Goal: Transaction & Acquisition: Purchase product/service

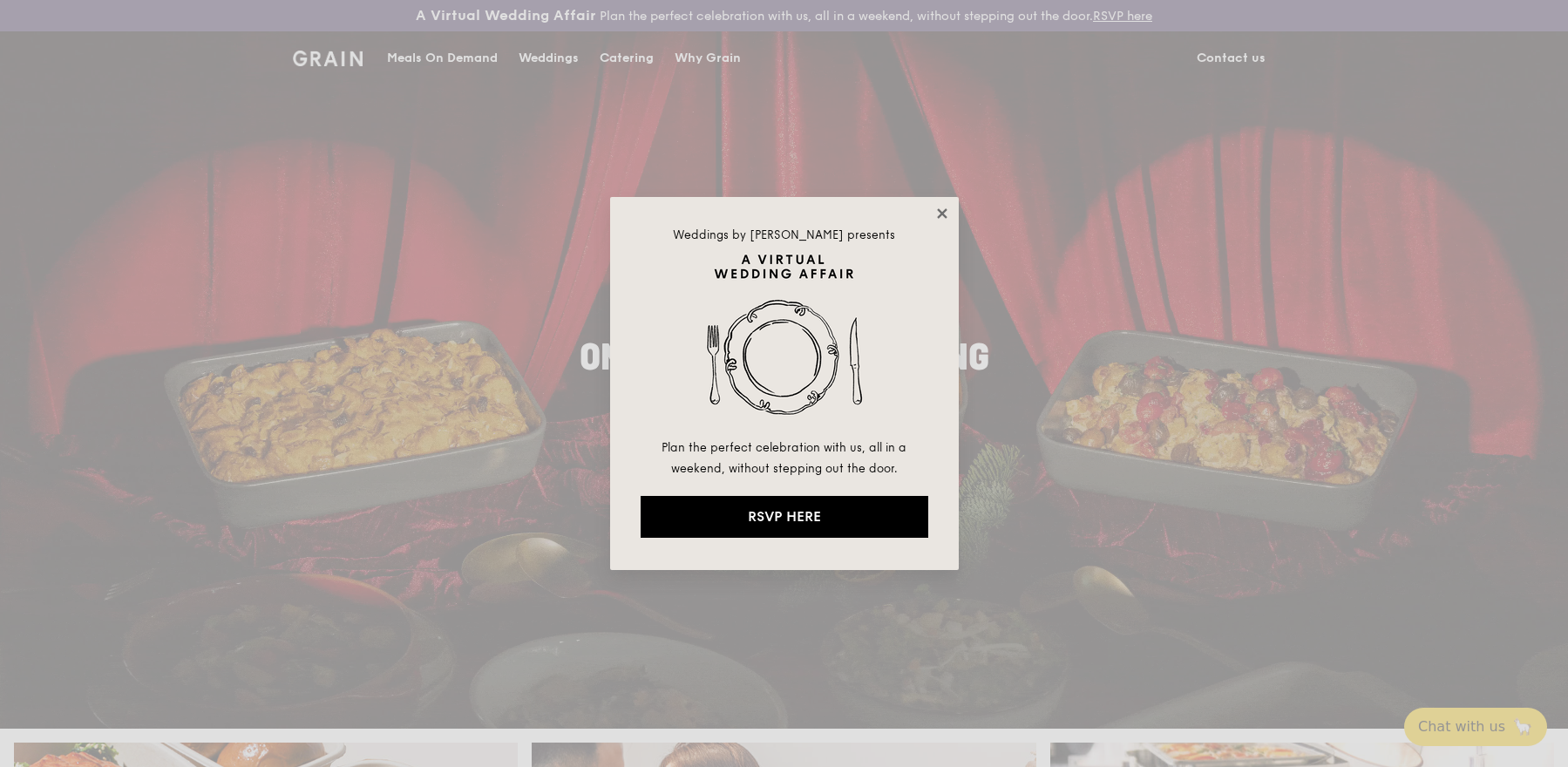
click at [936, 211] on icon at bounding box center [943, 213] width 16 height 16
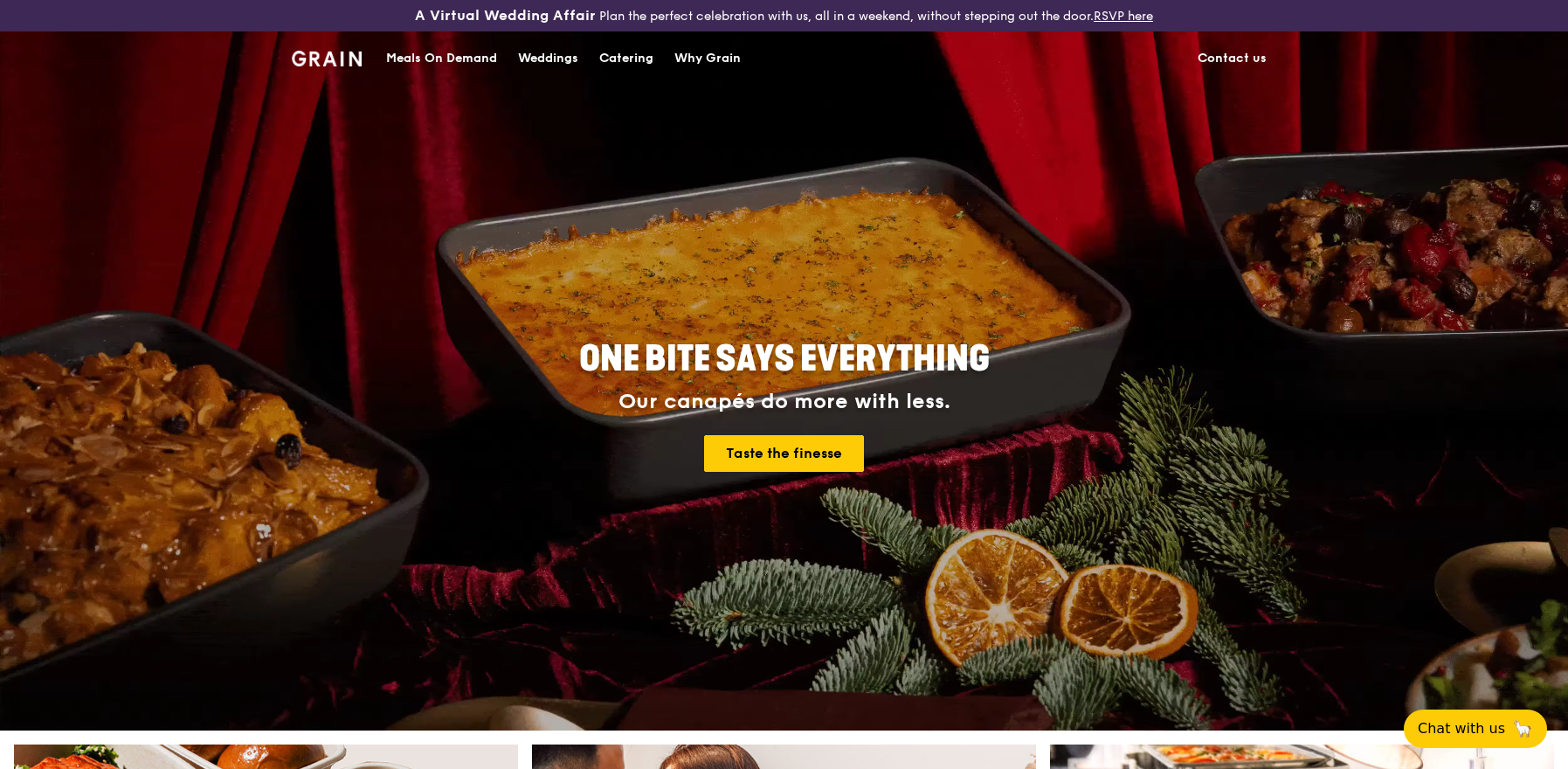
click at [636, 62] on div "Catering" at bounding box center [626, 58] width 54 height 52
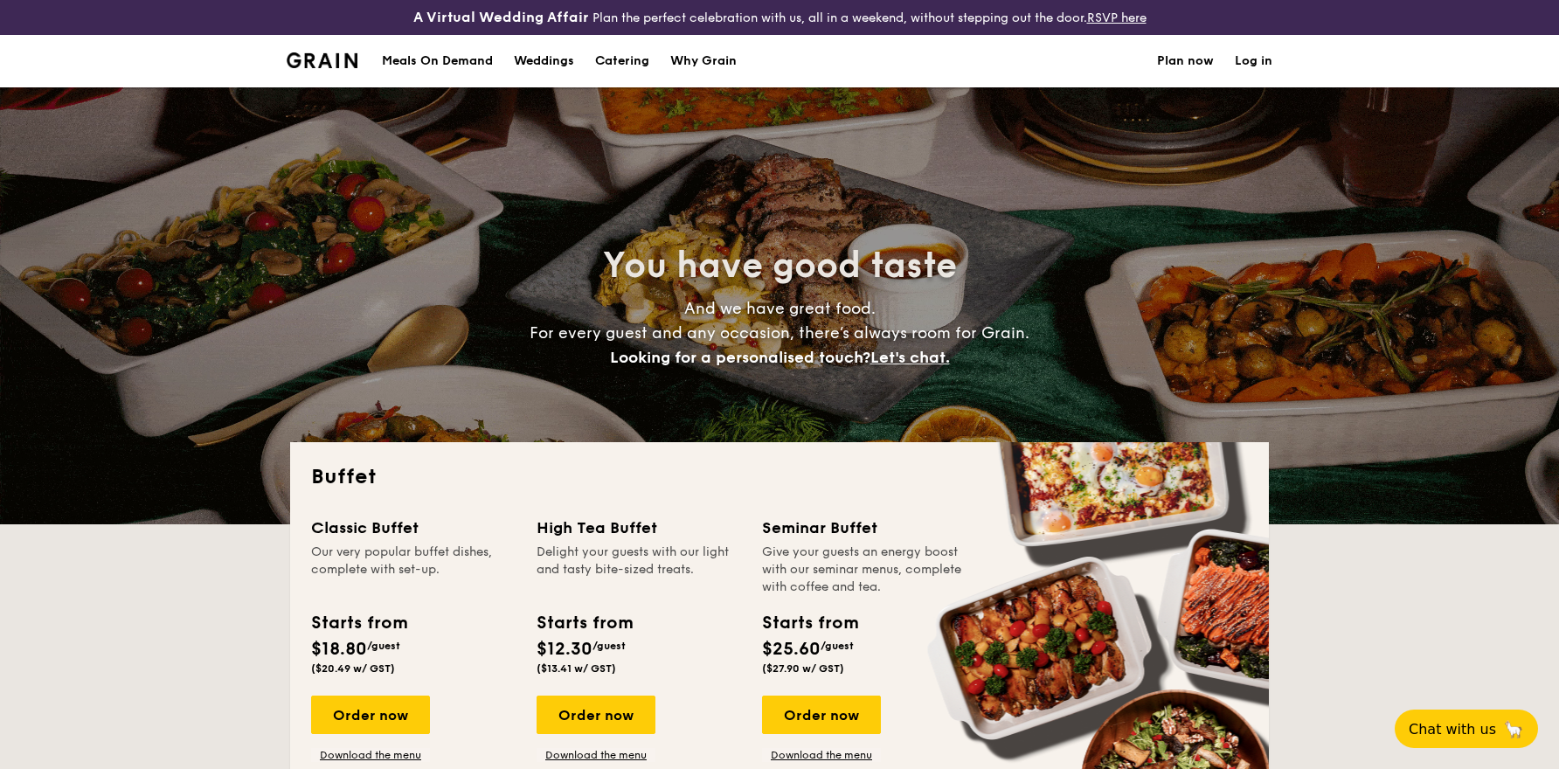
select select
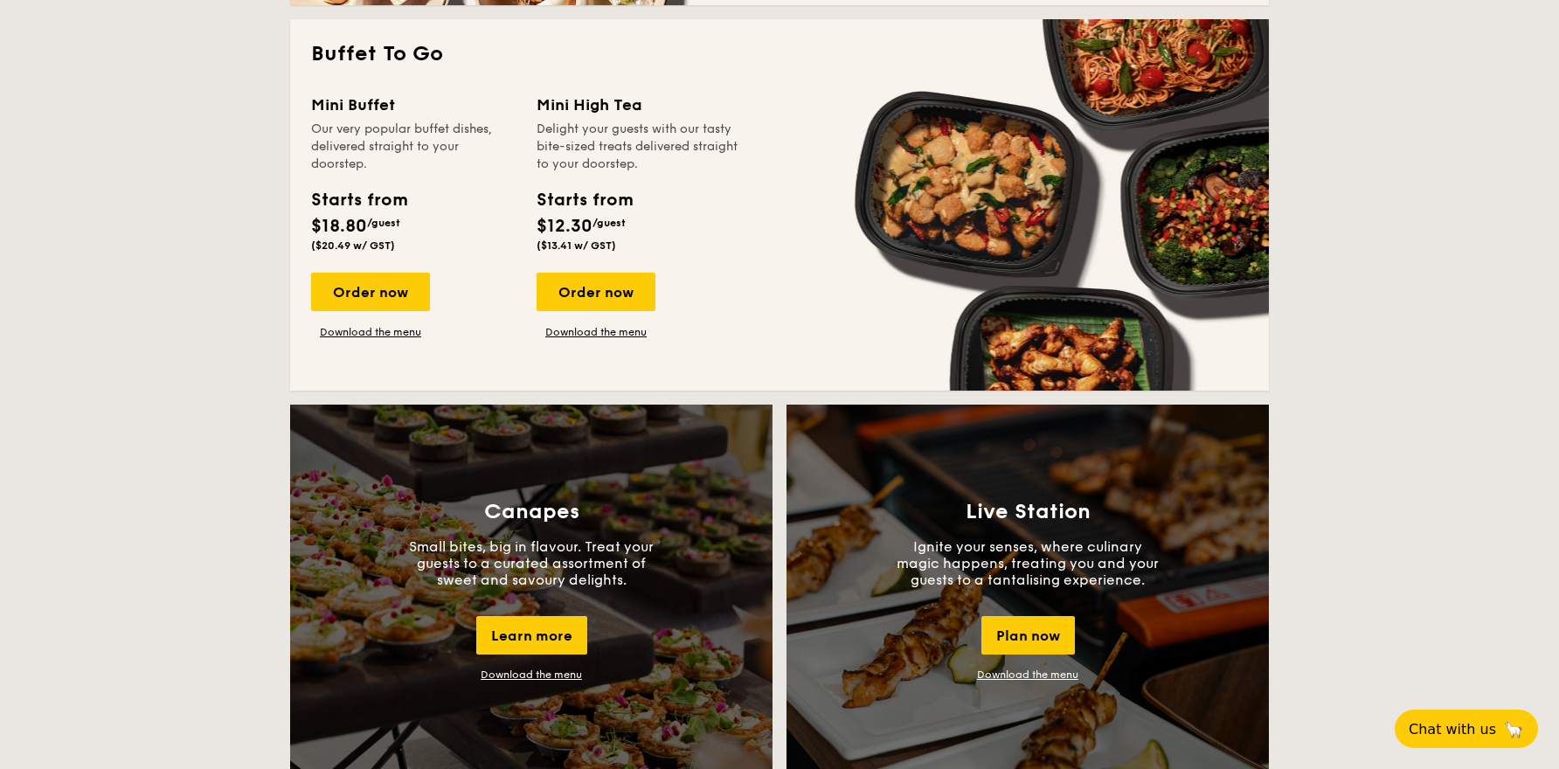
scroll to position [1198, 0]
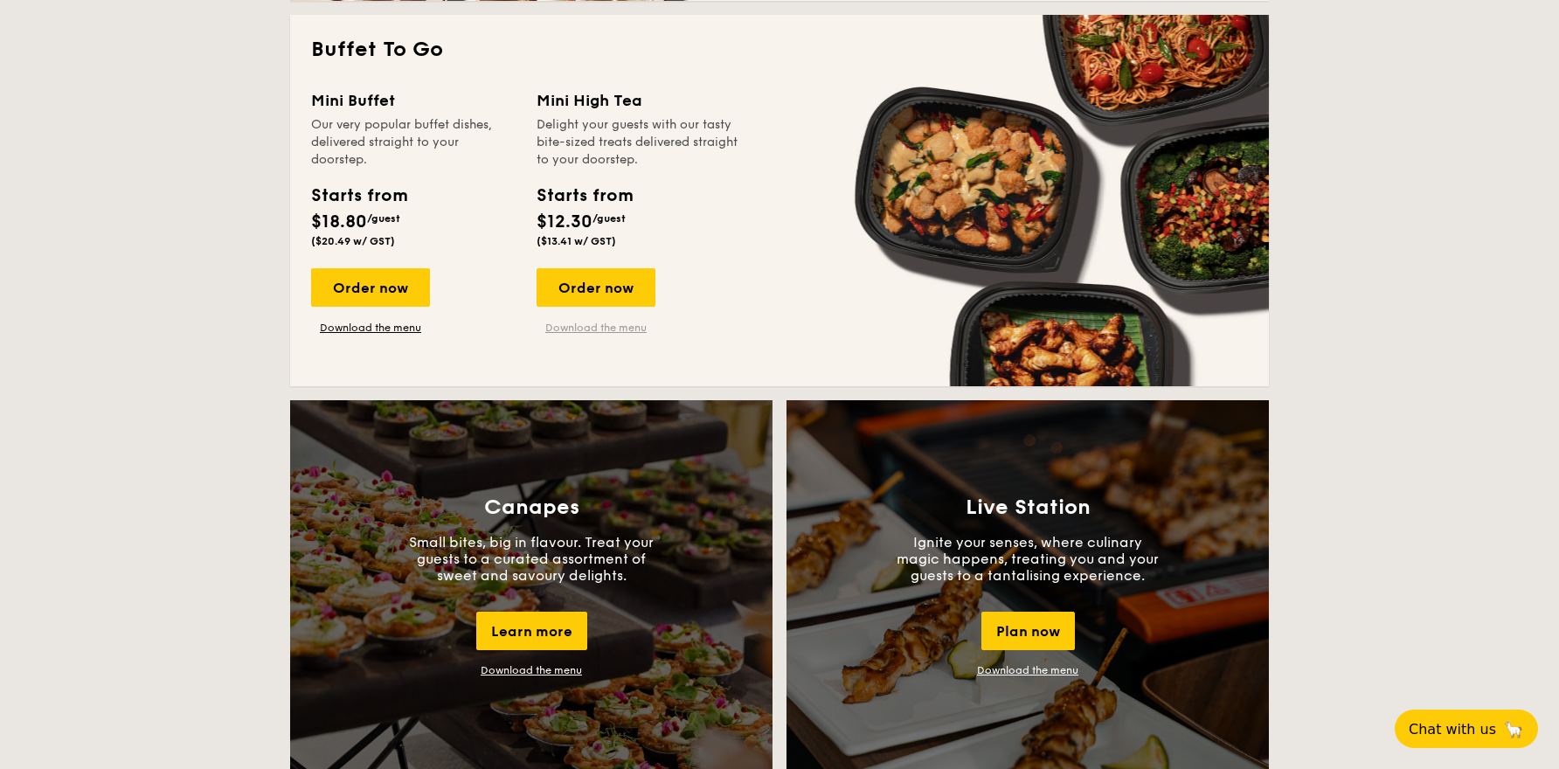
click at [619, 327] on link "Download the menu" at bounding box center [595, 328] width 119 height 14
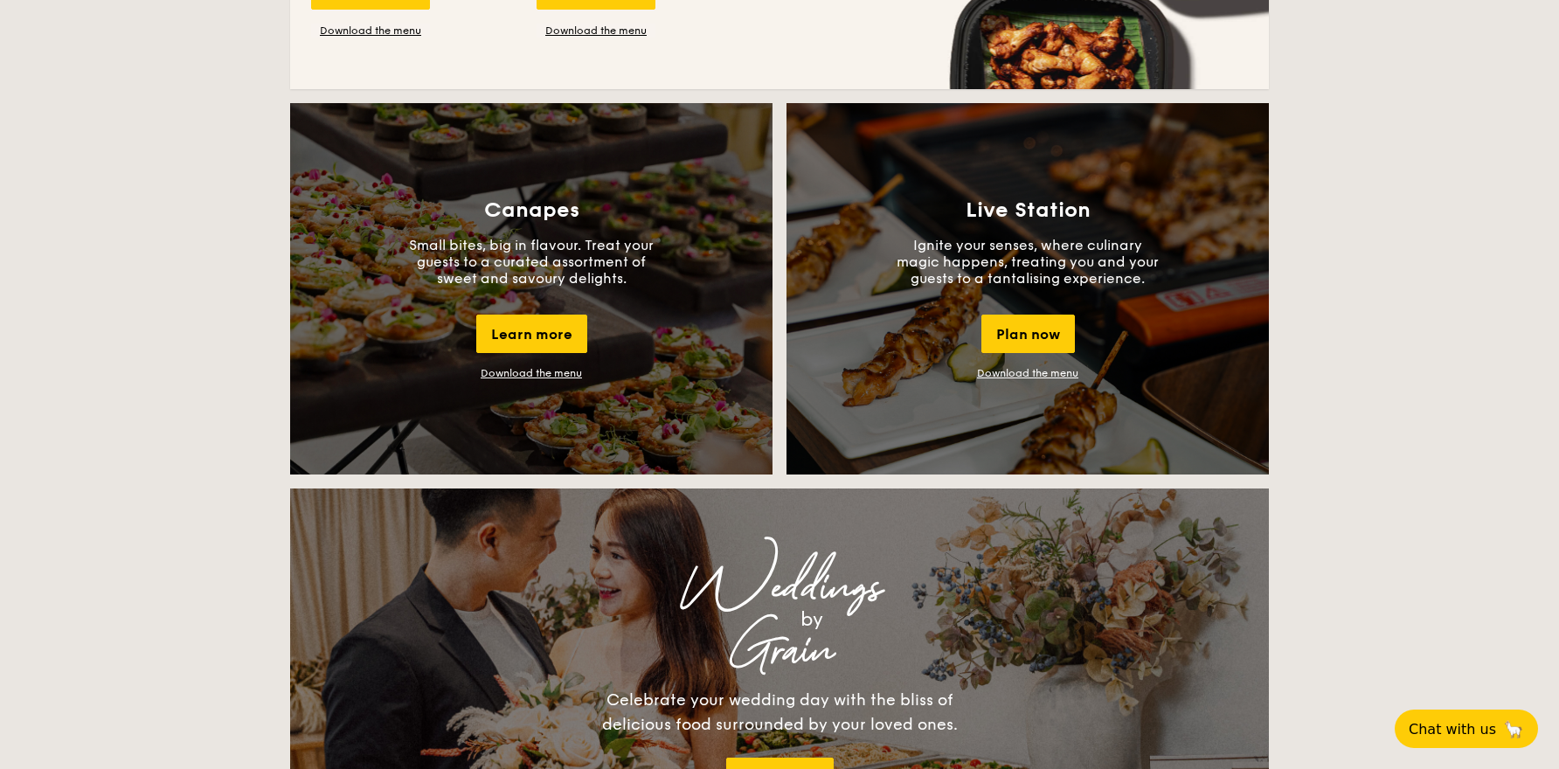
scroll to position [1499, 0]
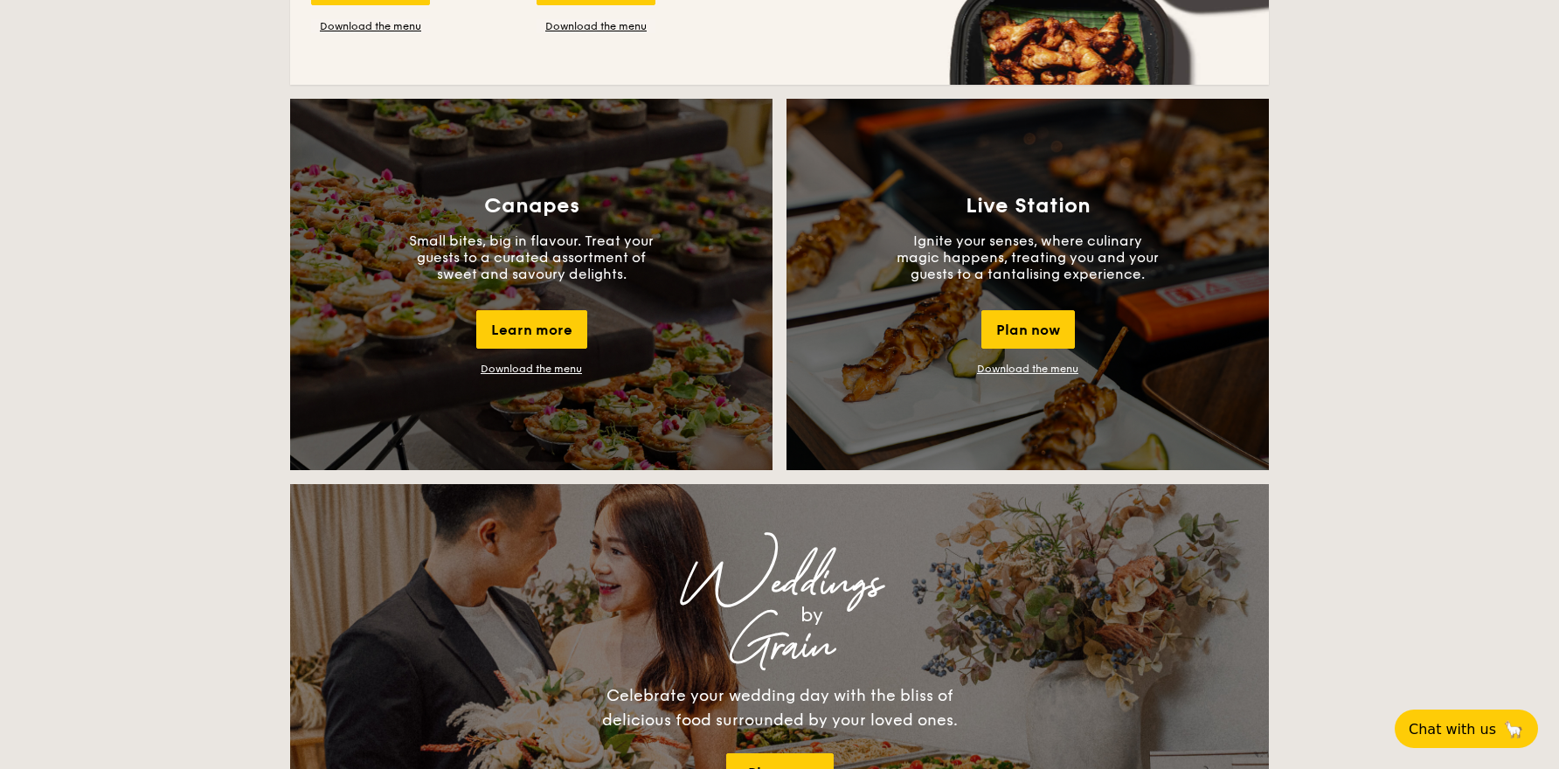
click at [1265, 316] on div "Live Station Ignite your senses, where culinary magic happens, treating you and…" at bounding box center [1027, 284] width 482 height 371
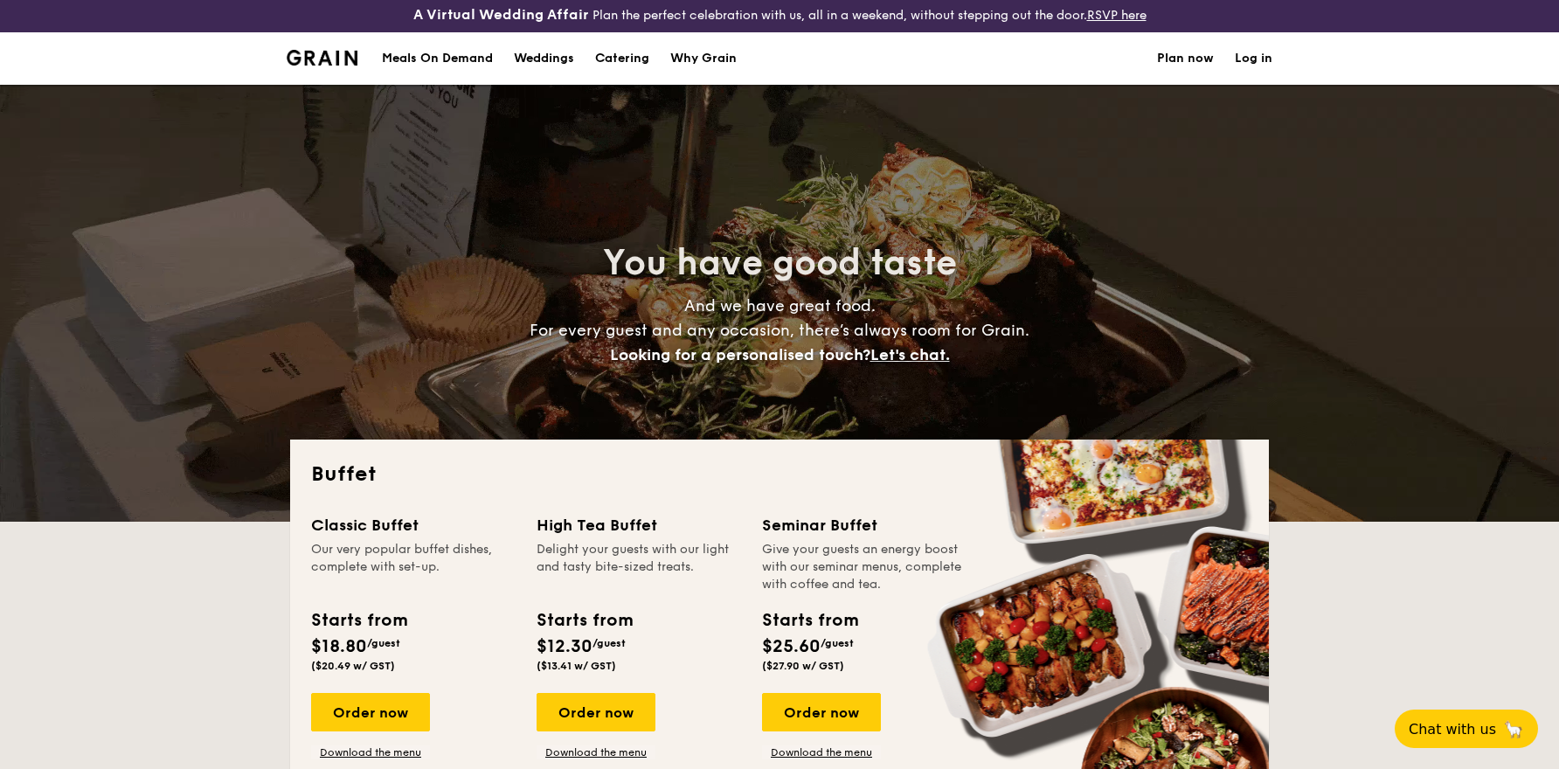
scroll to position [0, 0]
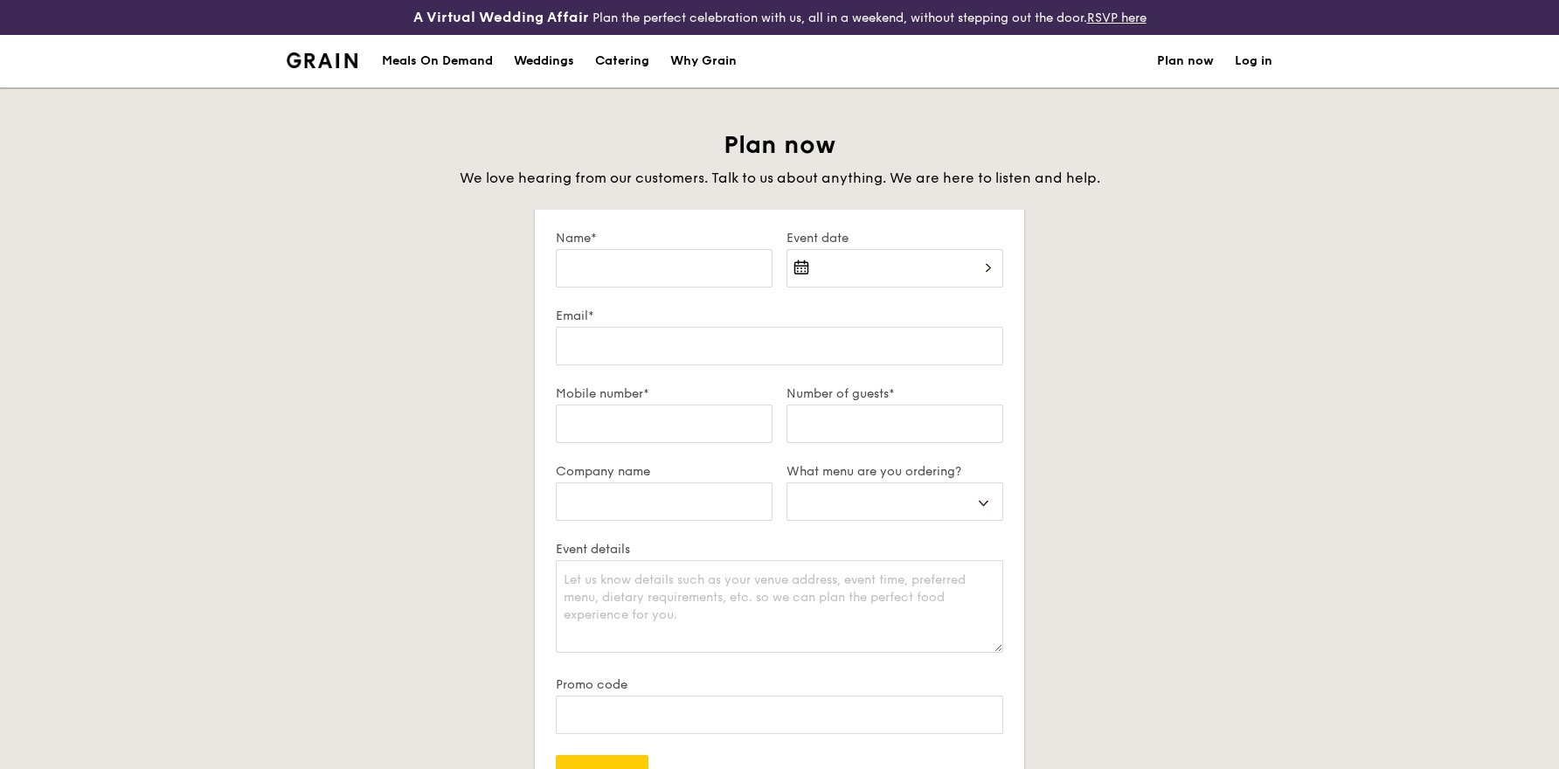
select select
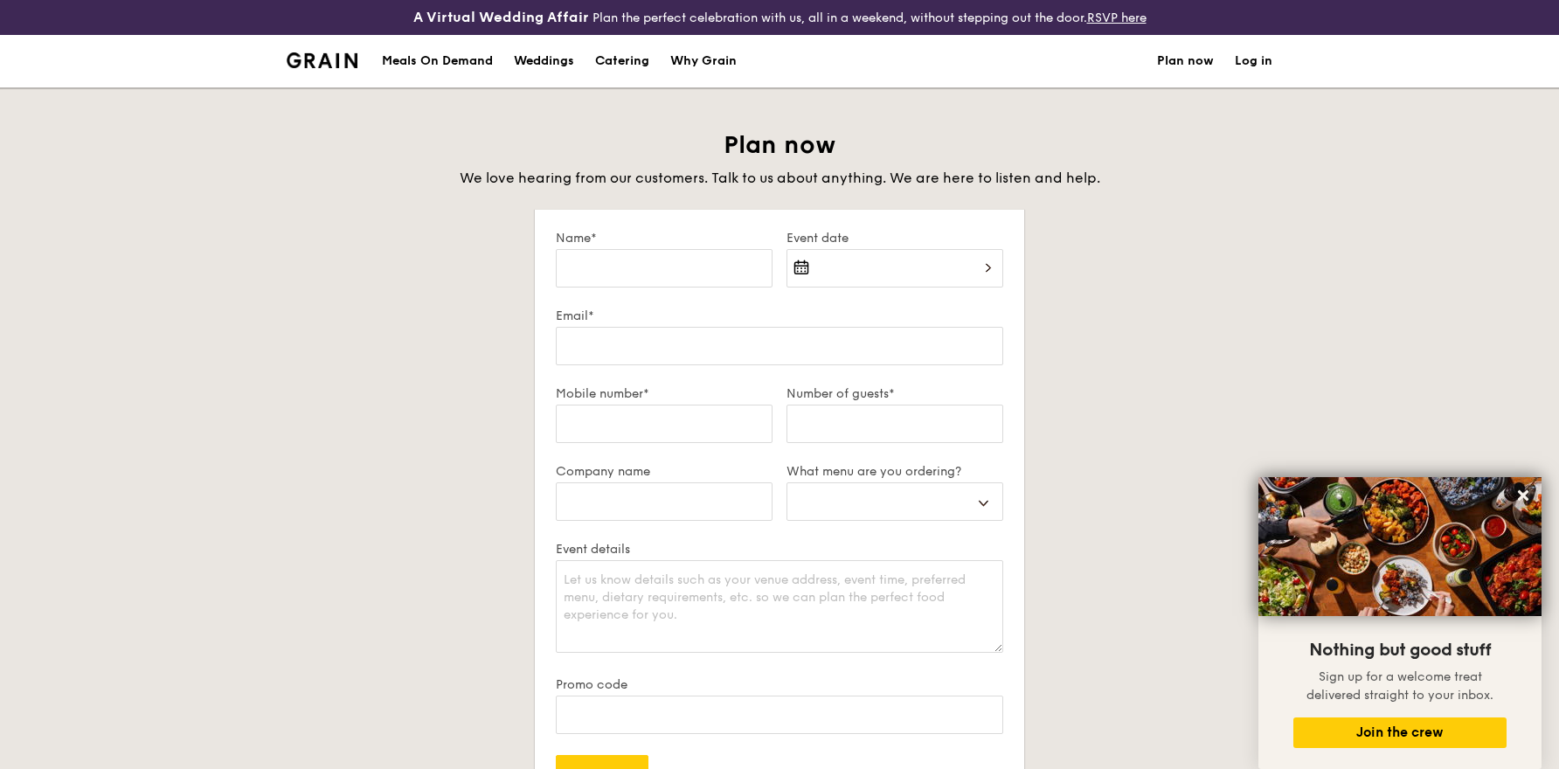
click at [632, 69] on div "Catering" at bounding box center [622, 61] width 54 height 52
select select
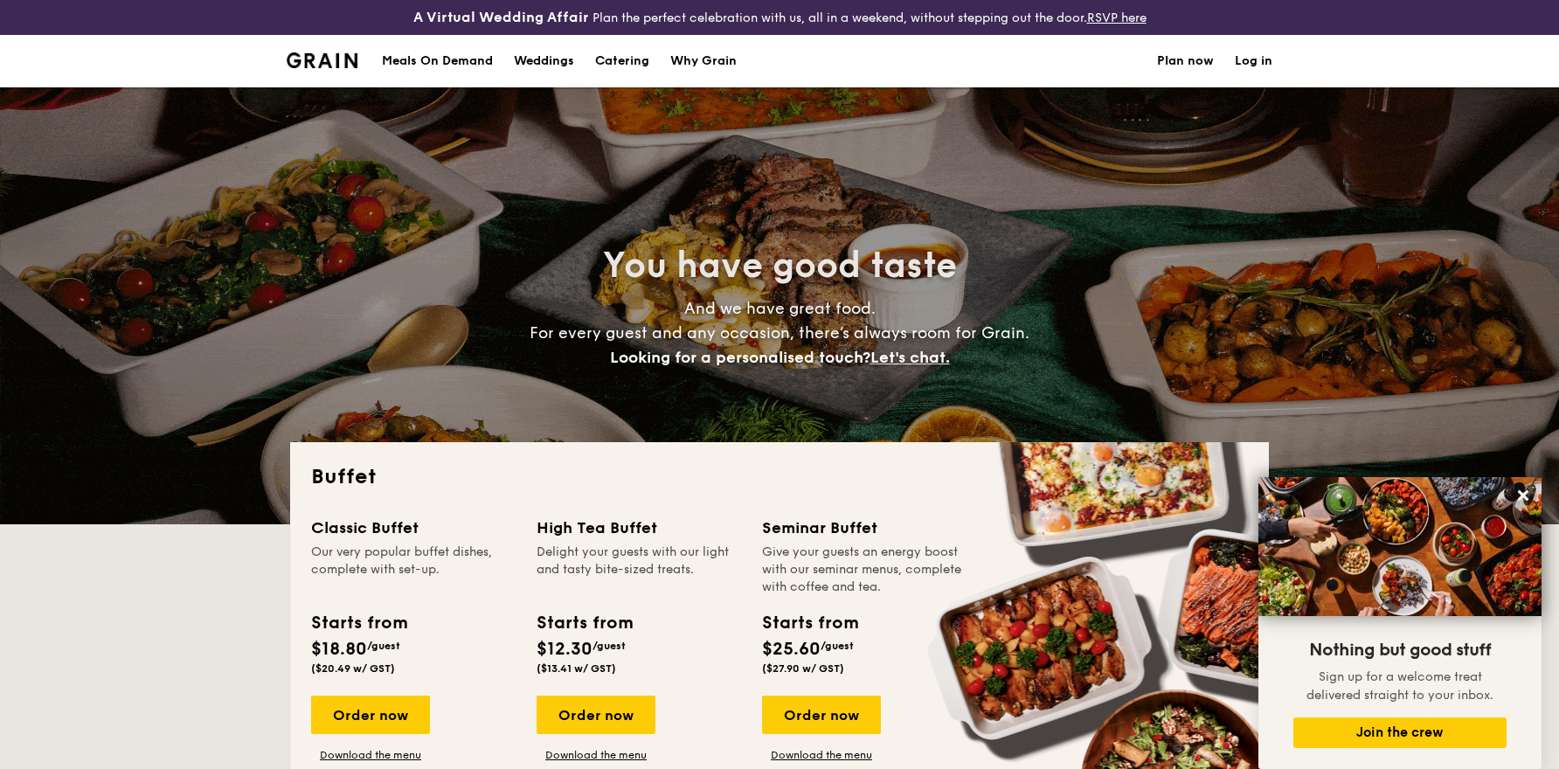
click at [444, 67] on div "Meals On Demand" at bounding box center [437, 61] width 111 height 52
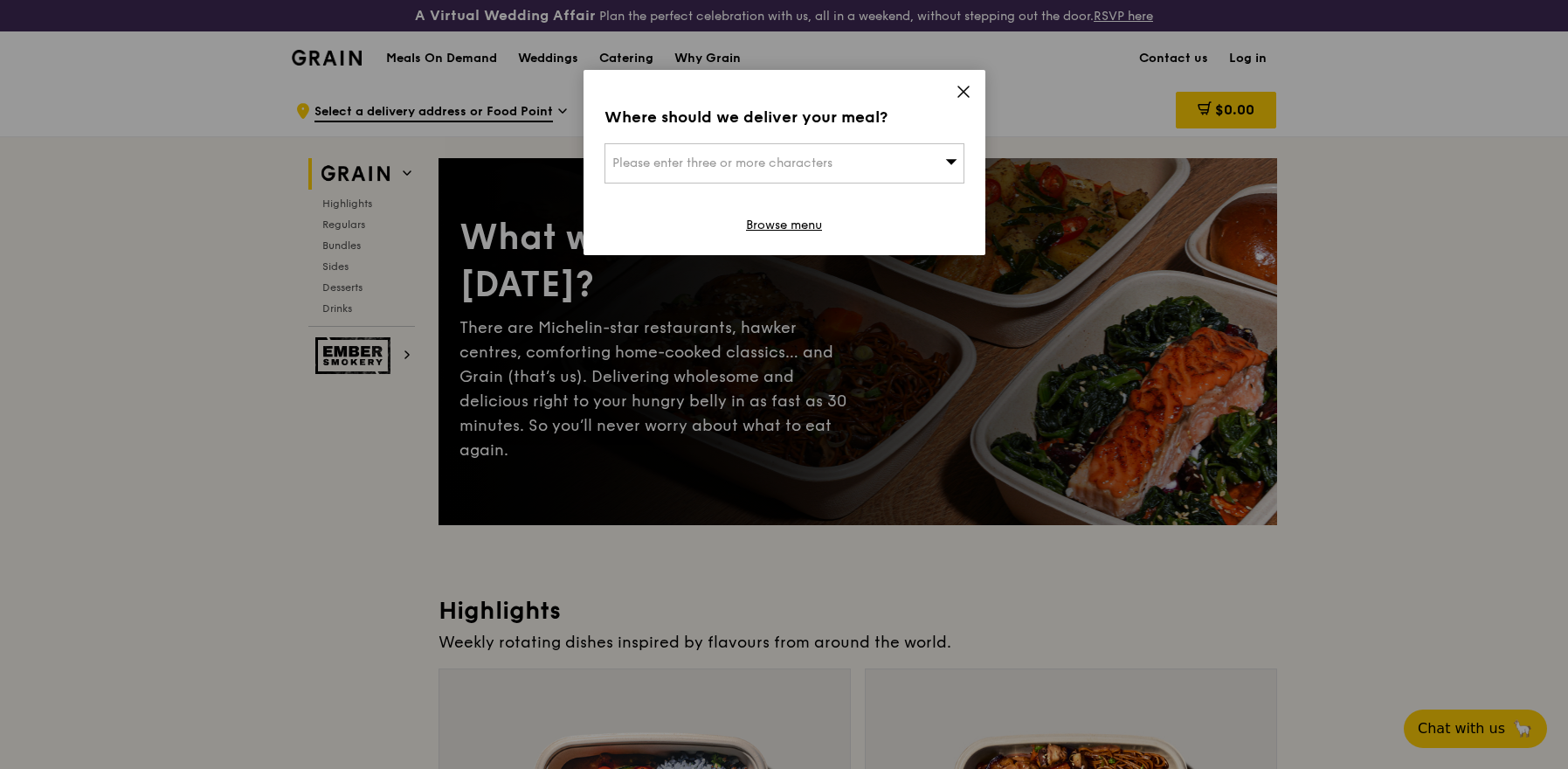
click at [968, 93] on icon at bounding box center [964, 92] width 16 height 16
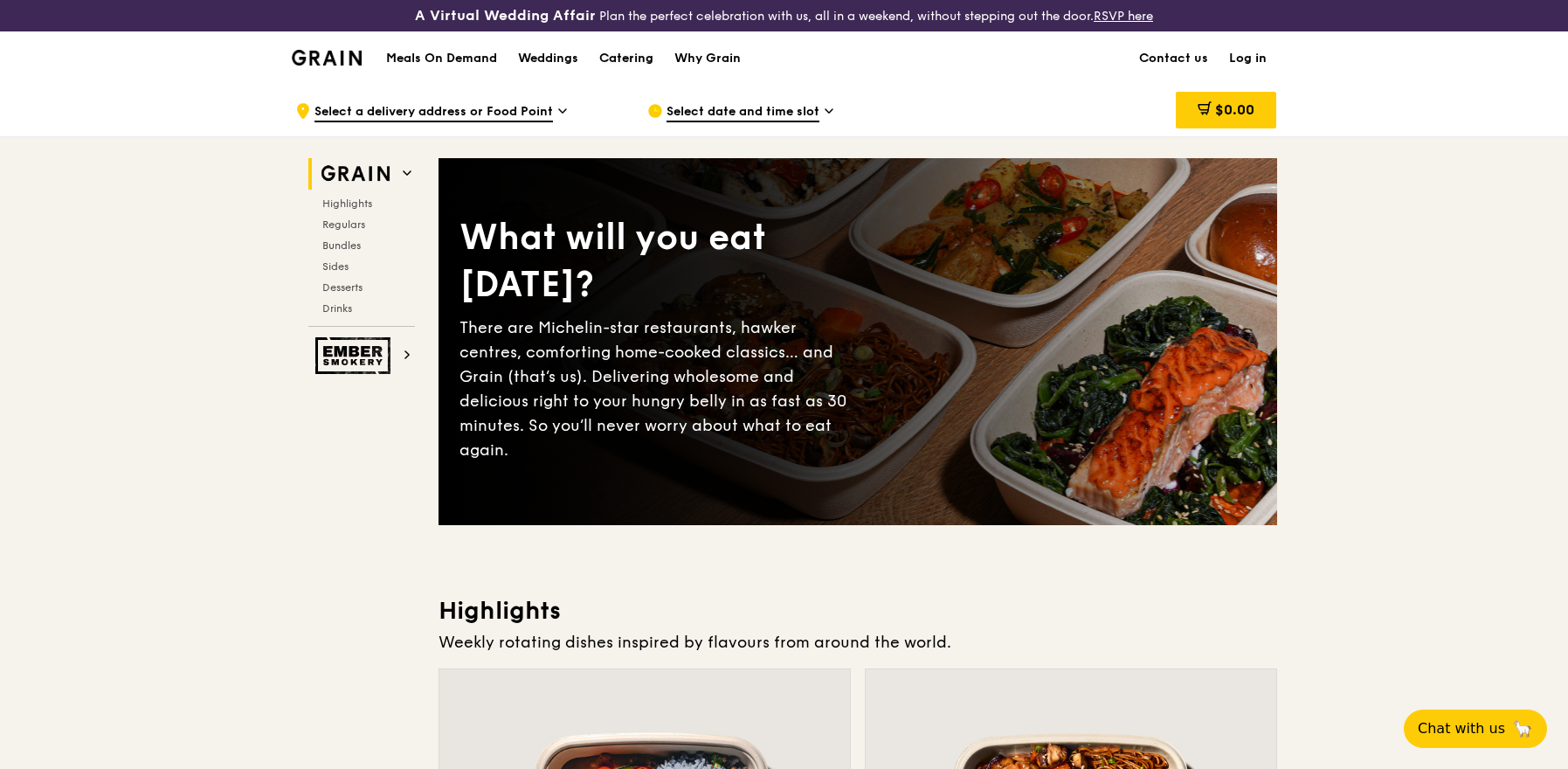
click at [624, 62] on div "Catering" at bounding box center [626, 58] width 54 height 52
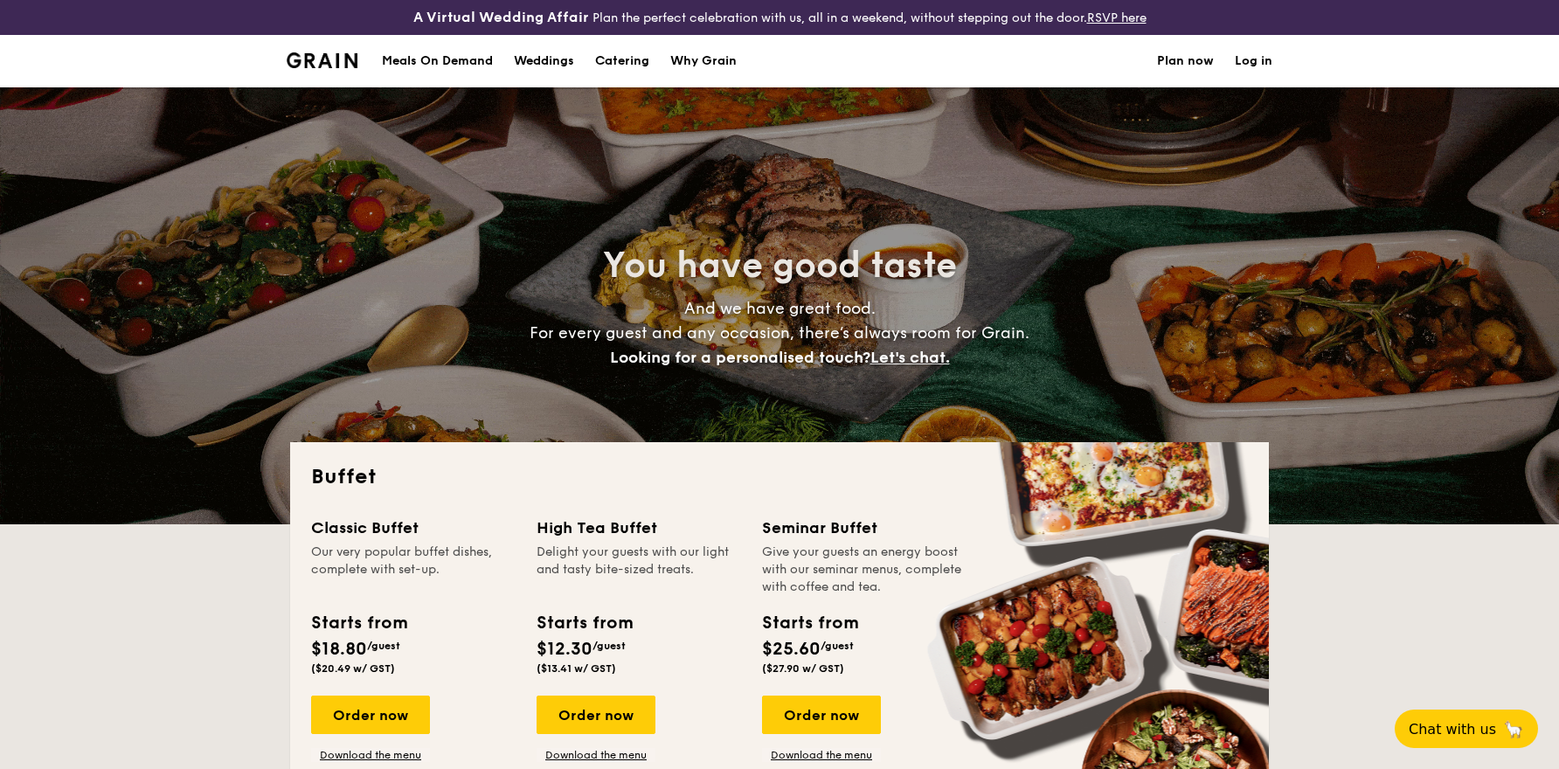
select select
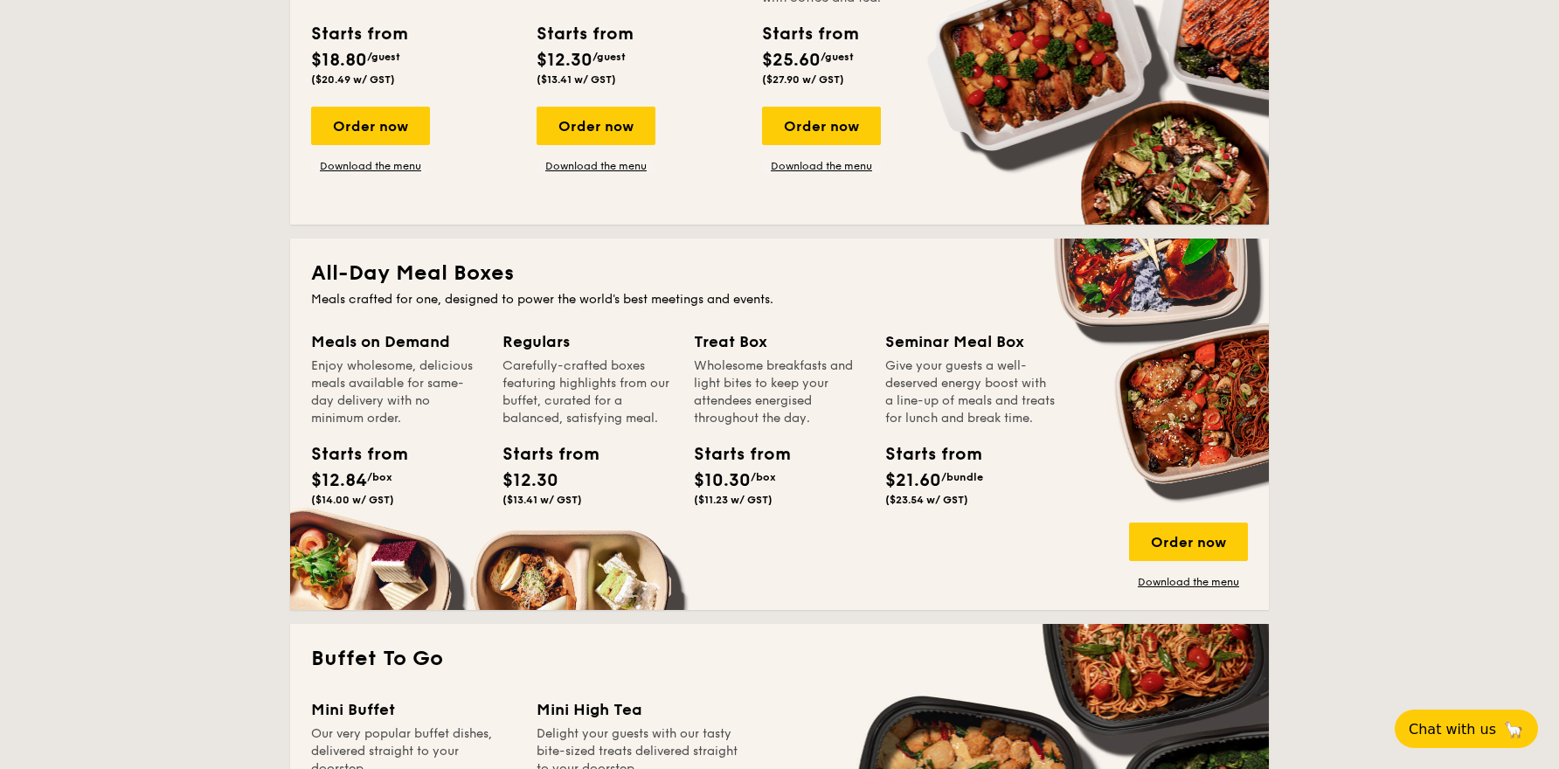
scroll to position [947, 0]
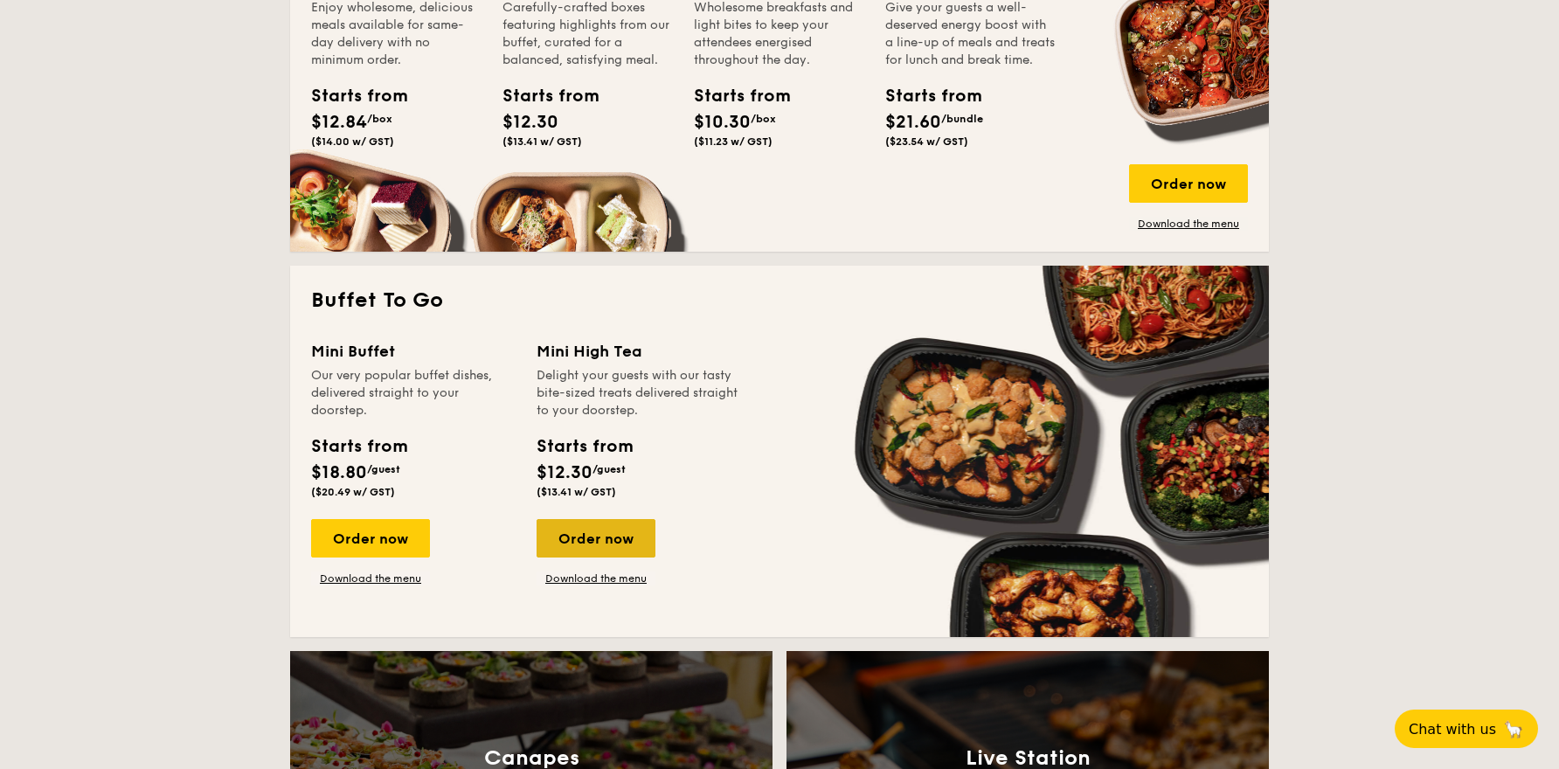
click at [594, 536] on div "Order now" at bounding box center [595, 538] width 119 height 38
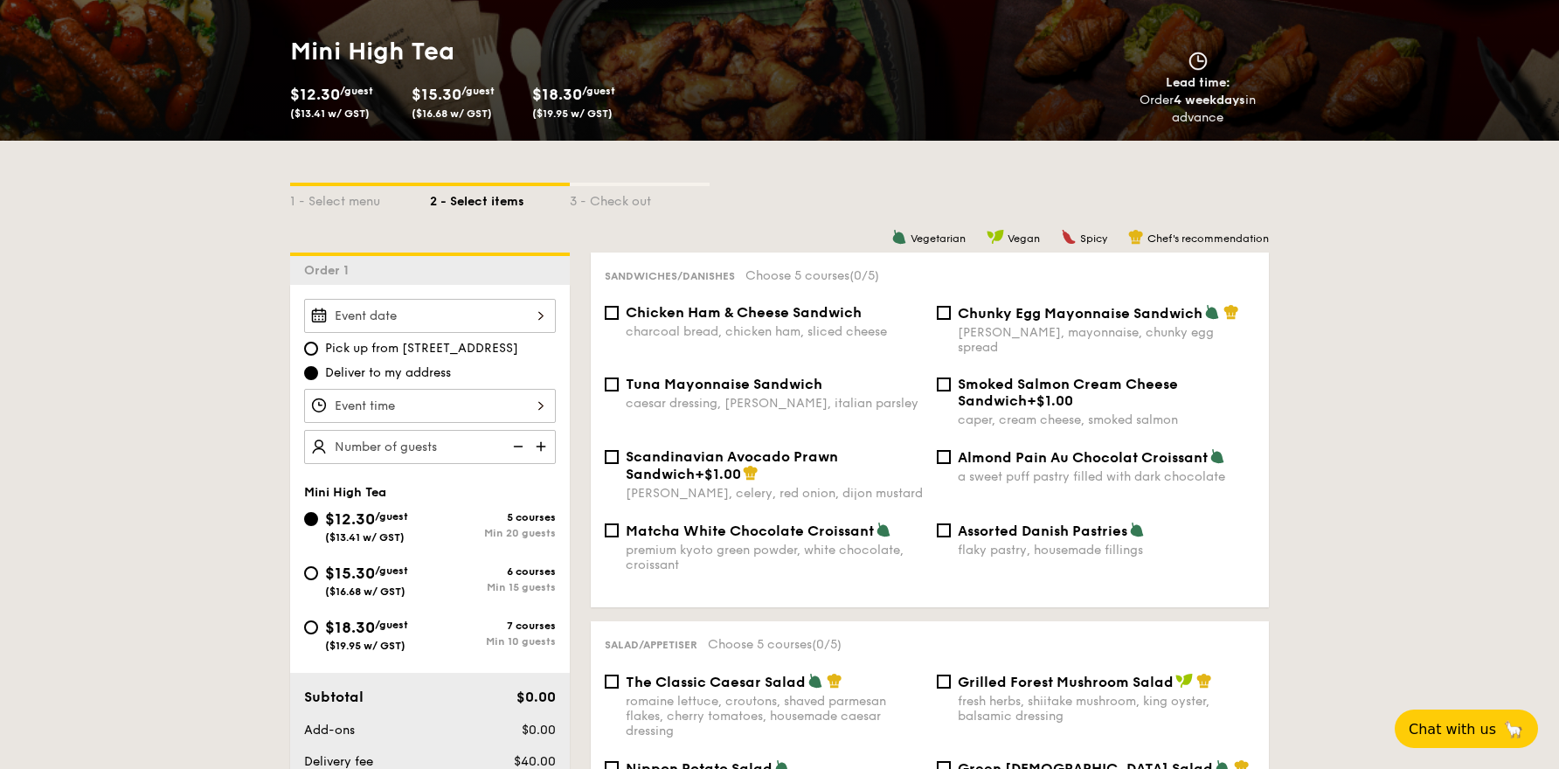
scroll to position [287, 0]
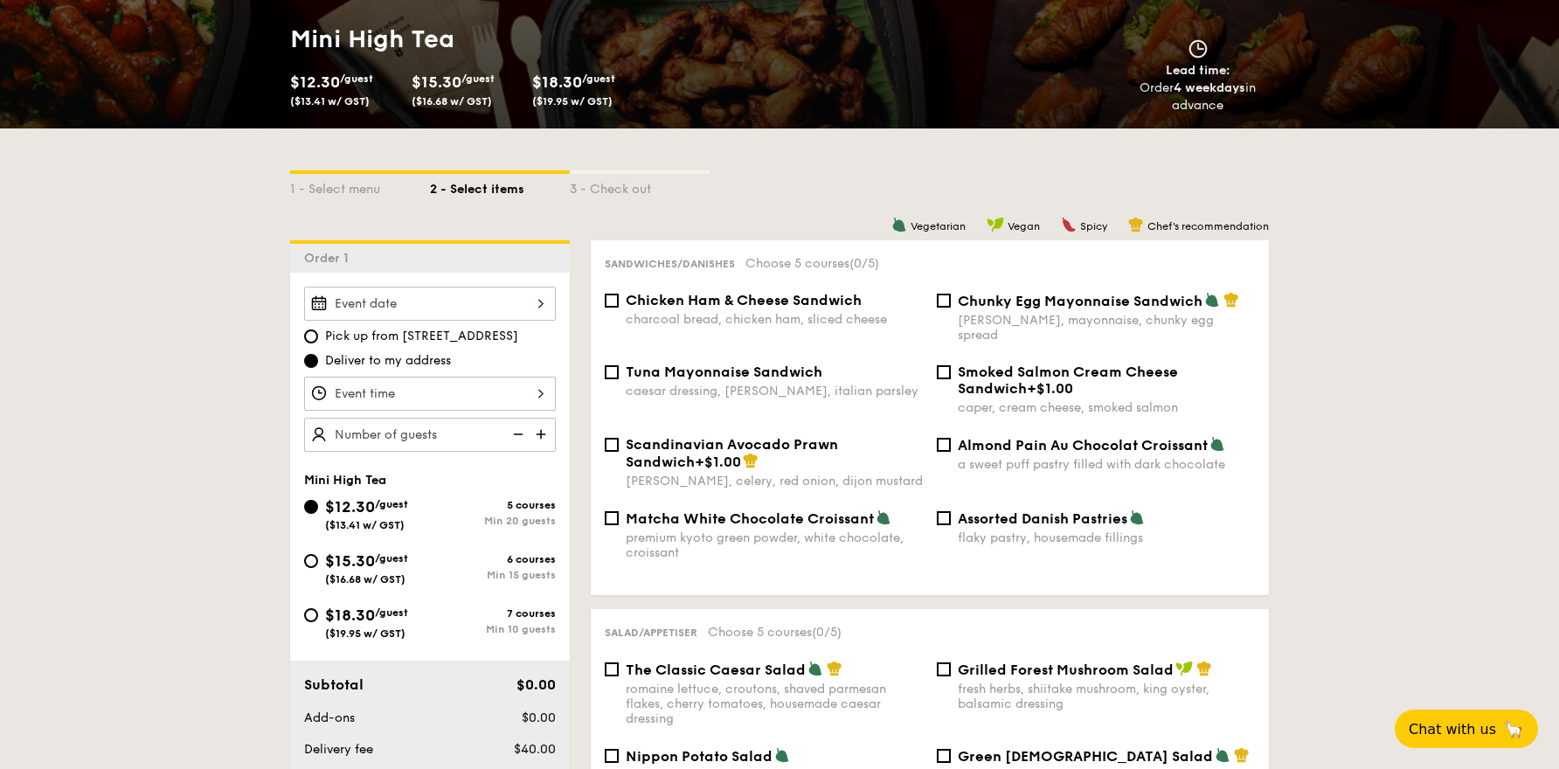
click at [515, 309] on div at bounding box center [430, 304] width 252 height 34
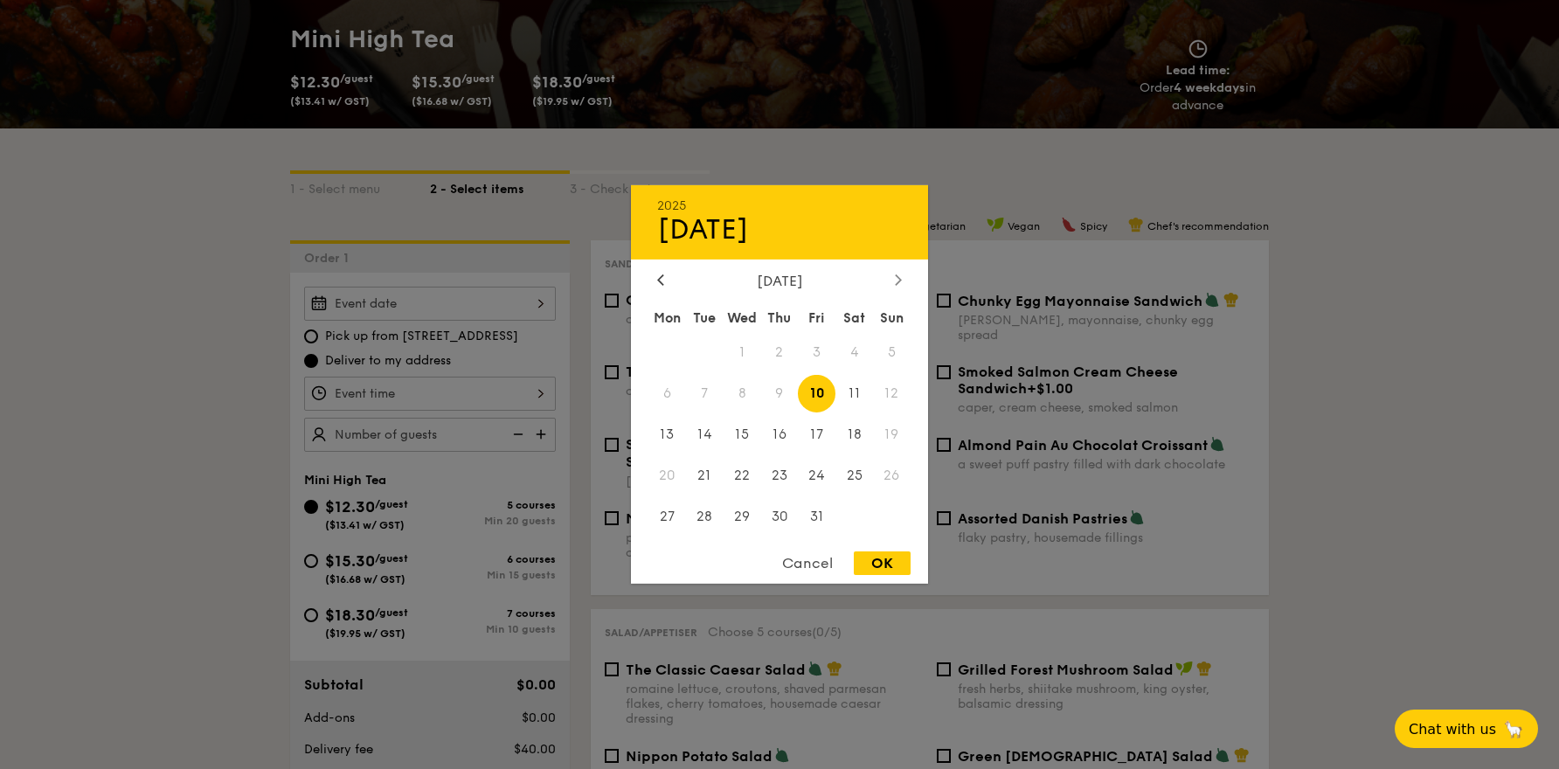
click at [896, 280] on icon at bounding box center [898, 278] width 7 height 11
click at [862, 344] on span "1" at bounding box center [854, 353] width 38 height 38
click at [889, 563] on div "OK" at bounding box center [882, 563] width 57 height 24
type input "[DATE]"
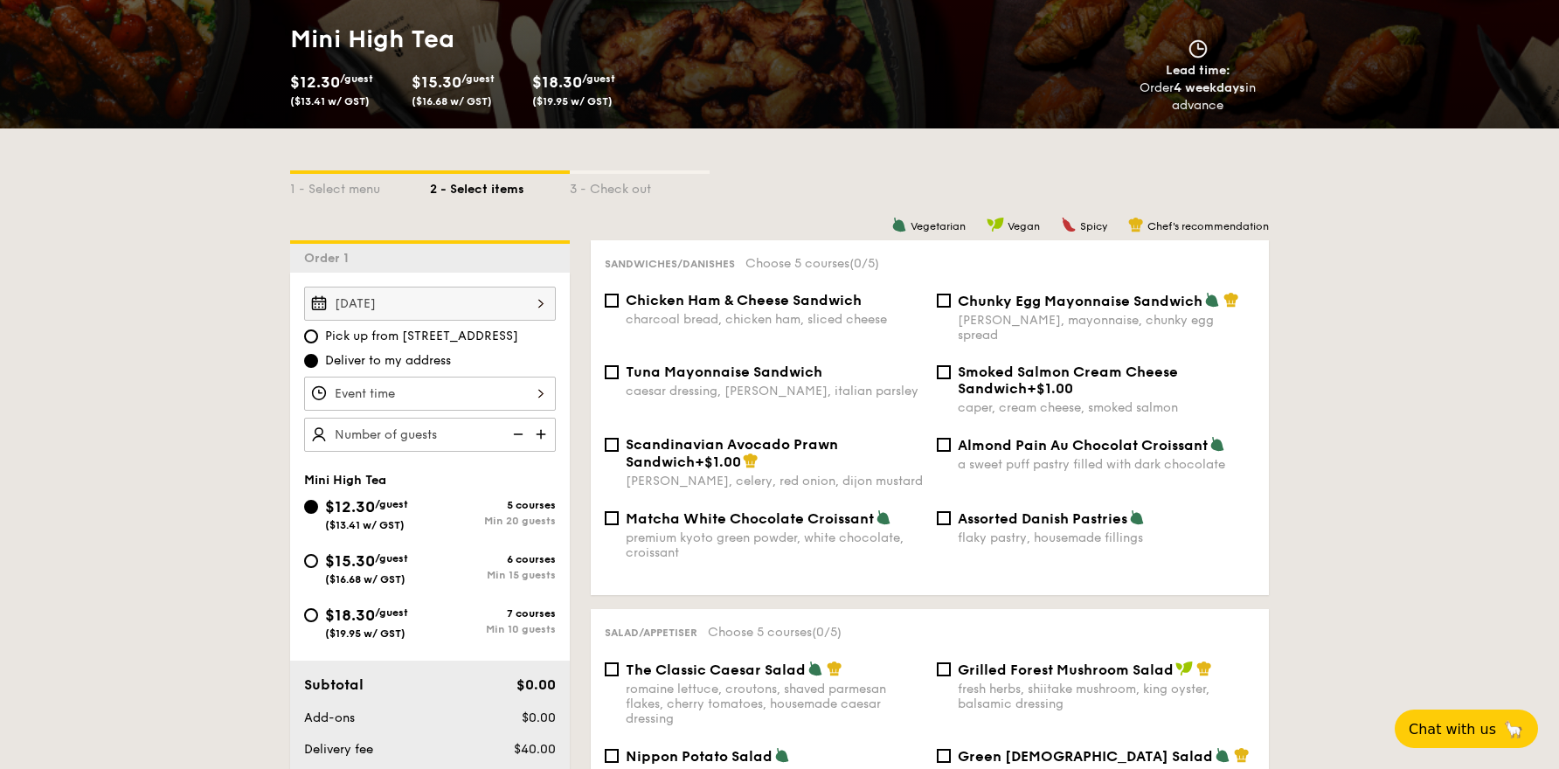
click at [468, 391] on div at bounding box center [430, 394] width 252 height 34
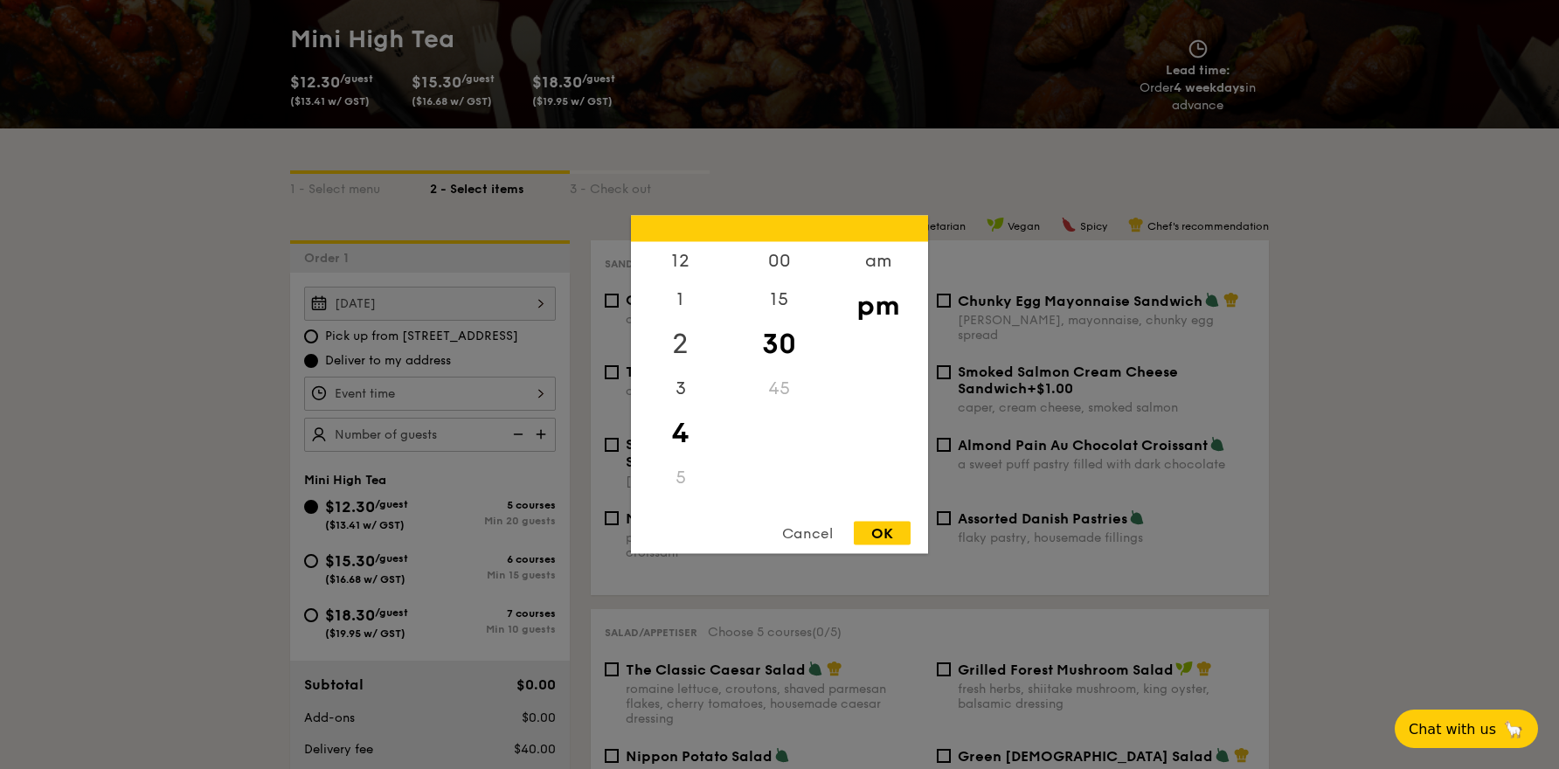
click at [691, 342] on div "2" at bounding box center [680, 344] width 99 height 51
click at [790, 262] on div "00" at bounding box center [779, 267] width 99 height 51
click at [882, 534] on div "OK" at bounding box center [882, 534] width 57 height 24
type input "2:00PM"
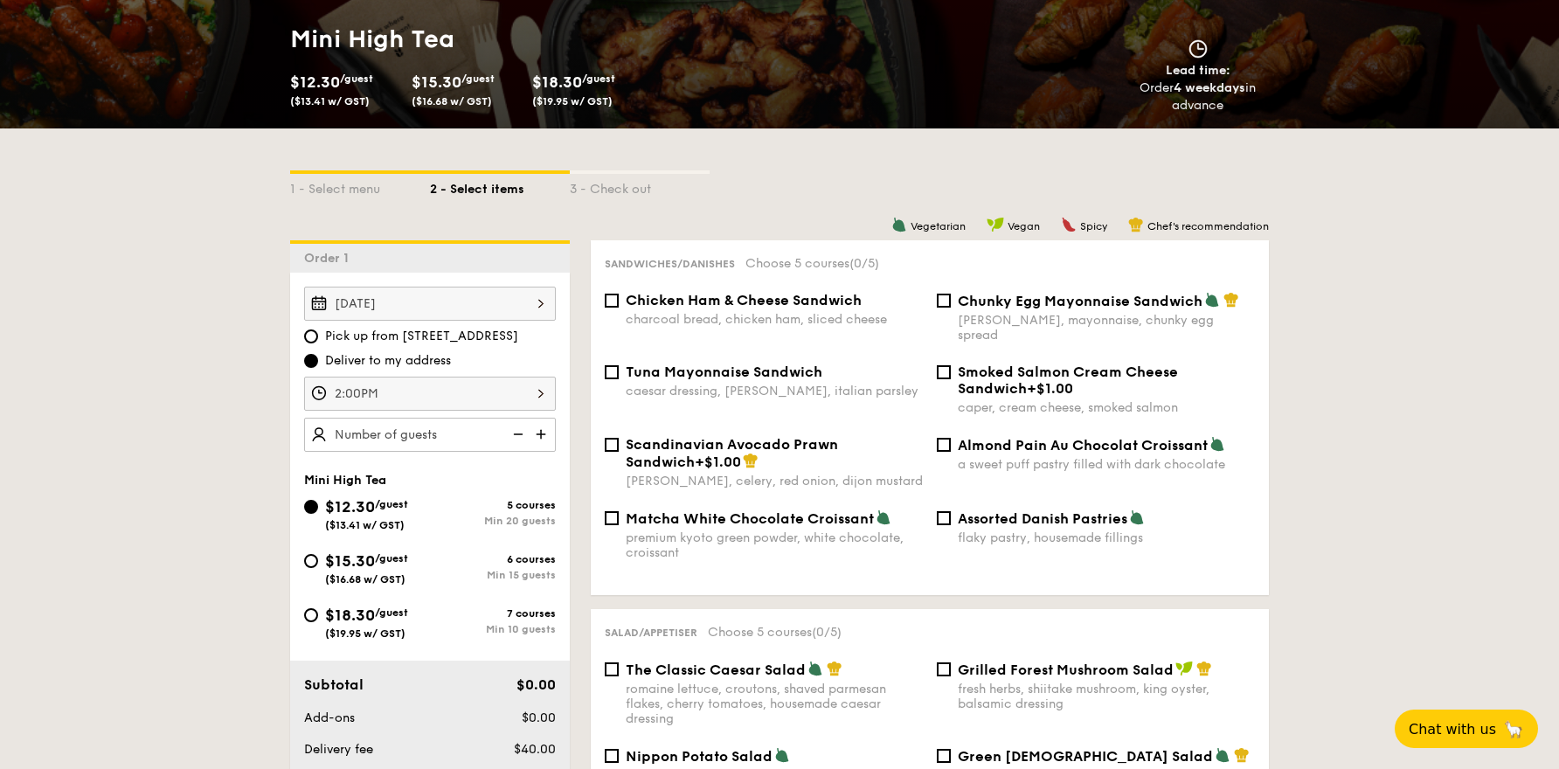
click at [541, 437] on img at bounding box center [542, 434] width 26 height 33
click at [522, 437] on img at bounding box center [516, 434] width 26 height 33
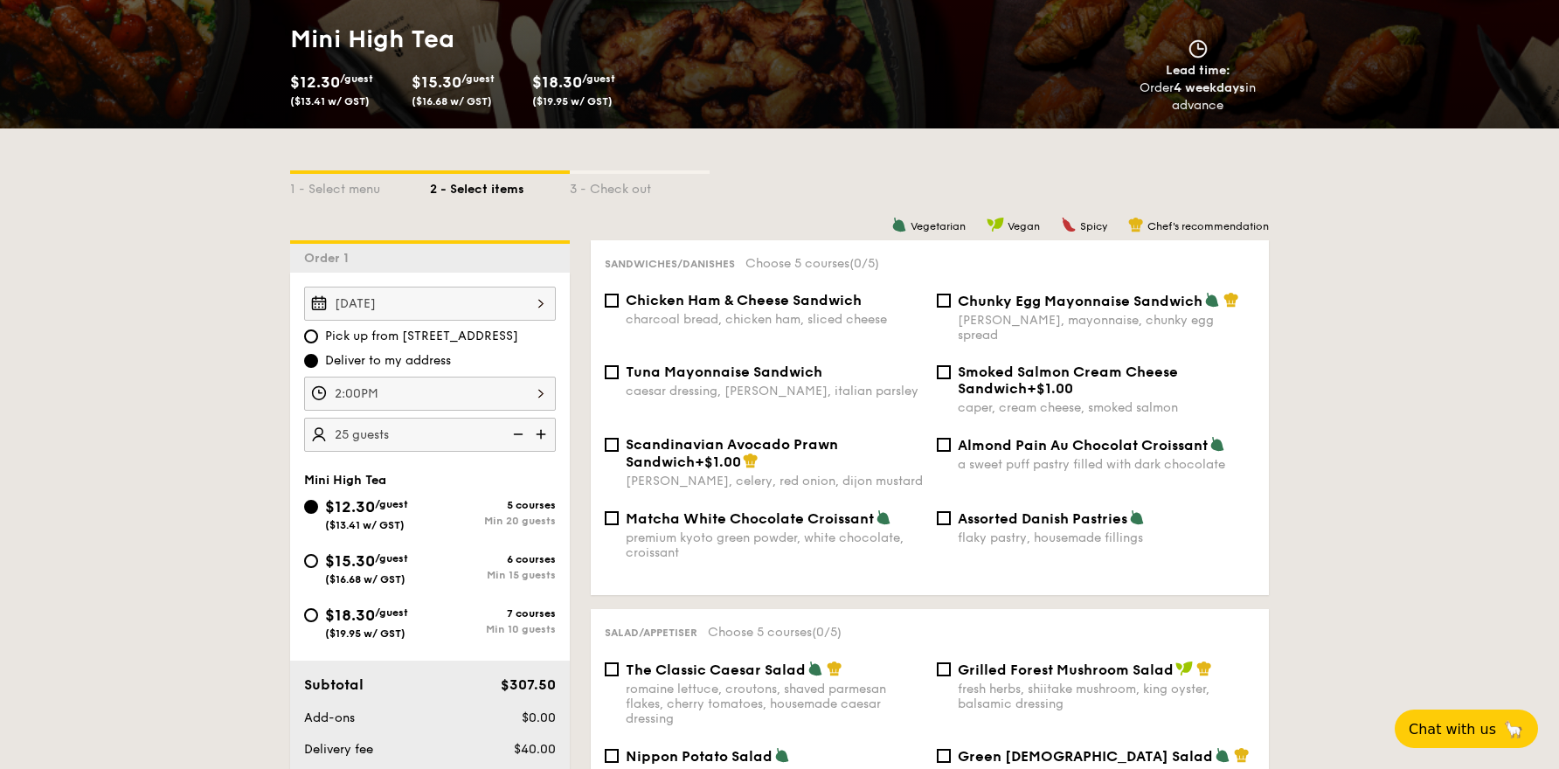
type input "20 guests"
click at [522, 437] on img at bounding box center [516, 434] width 26 height 33
click at [404, 618] on span "/guest" at bounding box center [391, 612] width 33 height 12
click at [318, 618] on input "$18.30 /guest ($19.95 w/ GST) 7 courses Min 10 guests" at bounding box center [311, 615] width 14 height 14
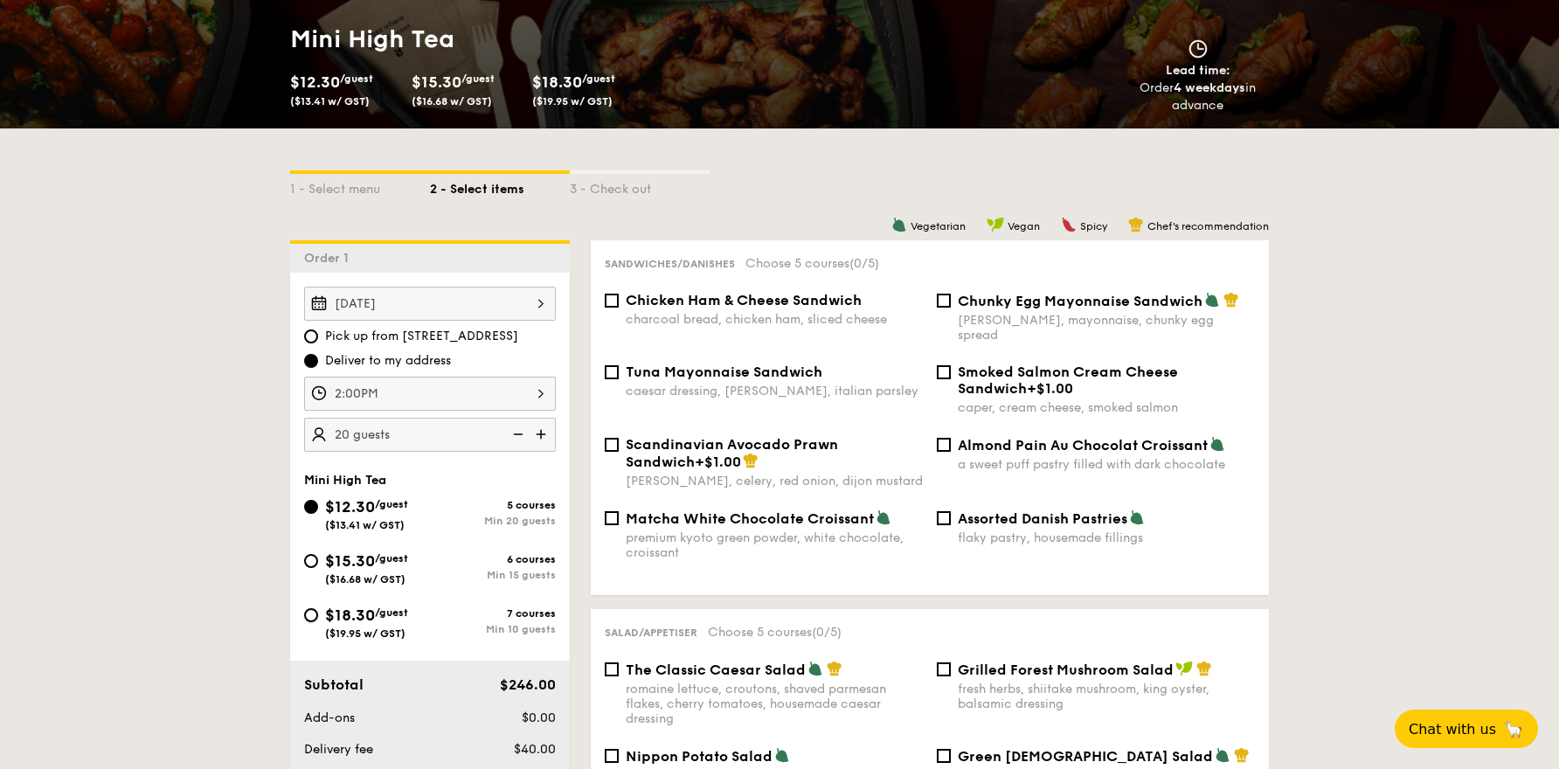
radio input "true"
click at [547, 432] on img at bounding box center [542, 434] width 26 height 33
click at [516, 433] on img at bounding box center [516, 434] width 26 height 33
click at [523, 433] on img at bounding box center [516, 434] width 26 height 33
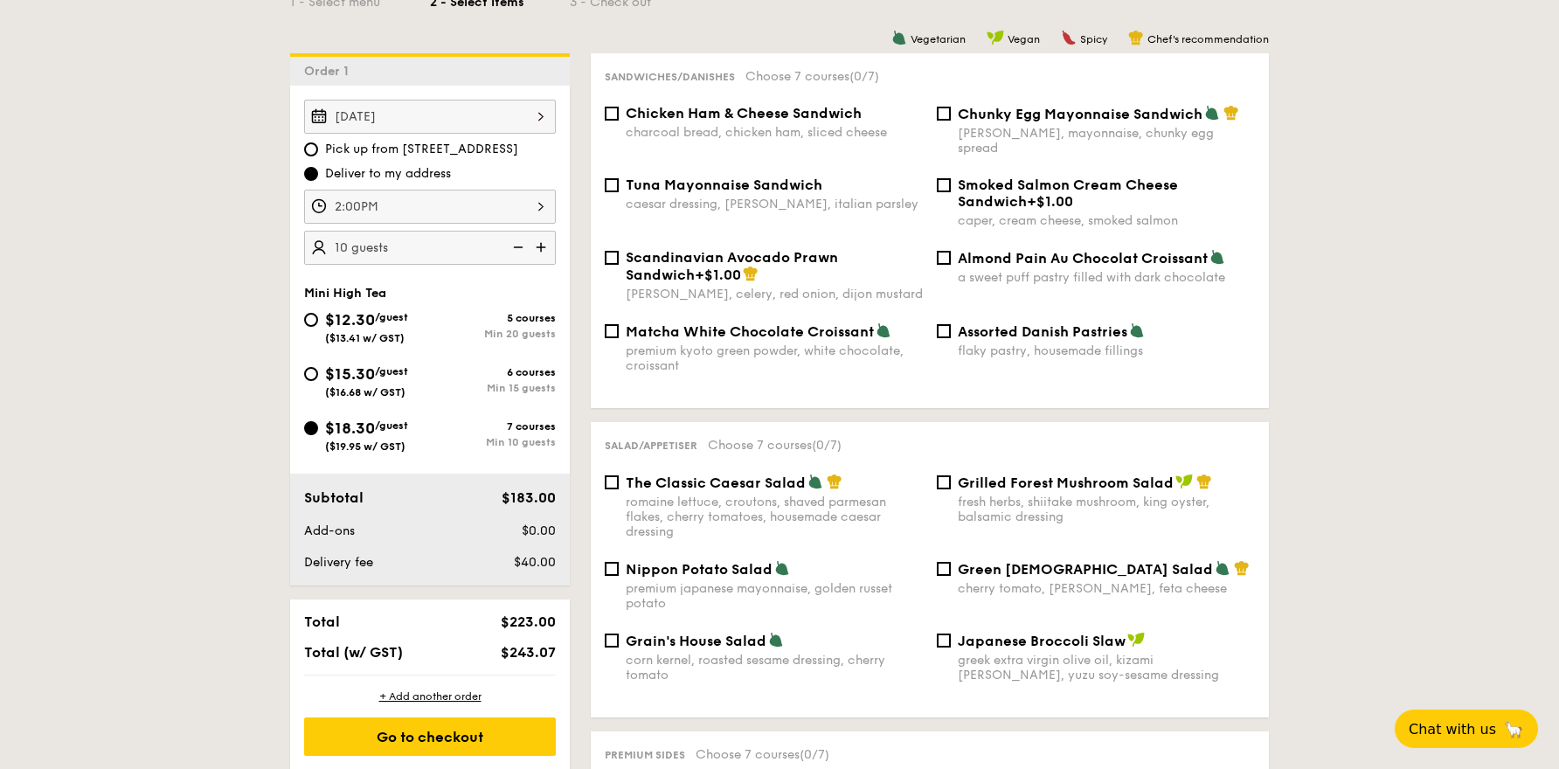
scroll to position [481, 0]
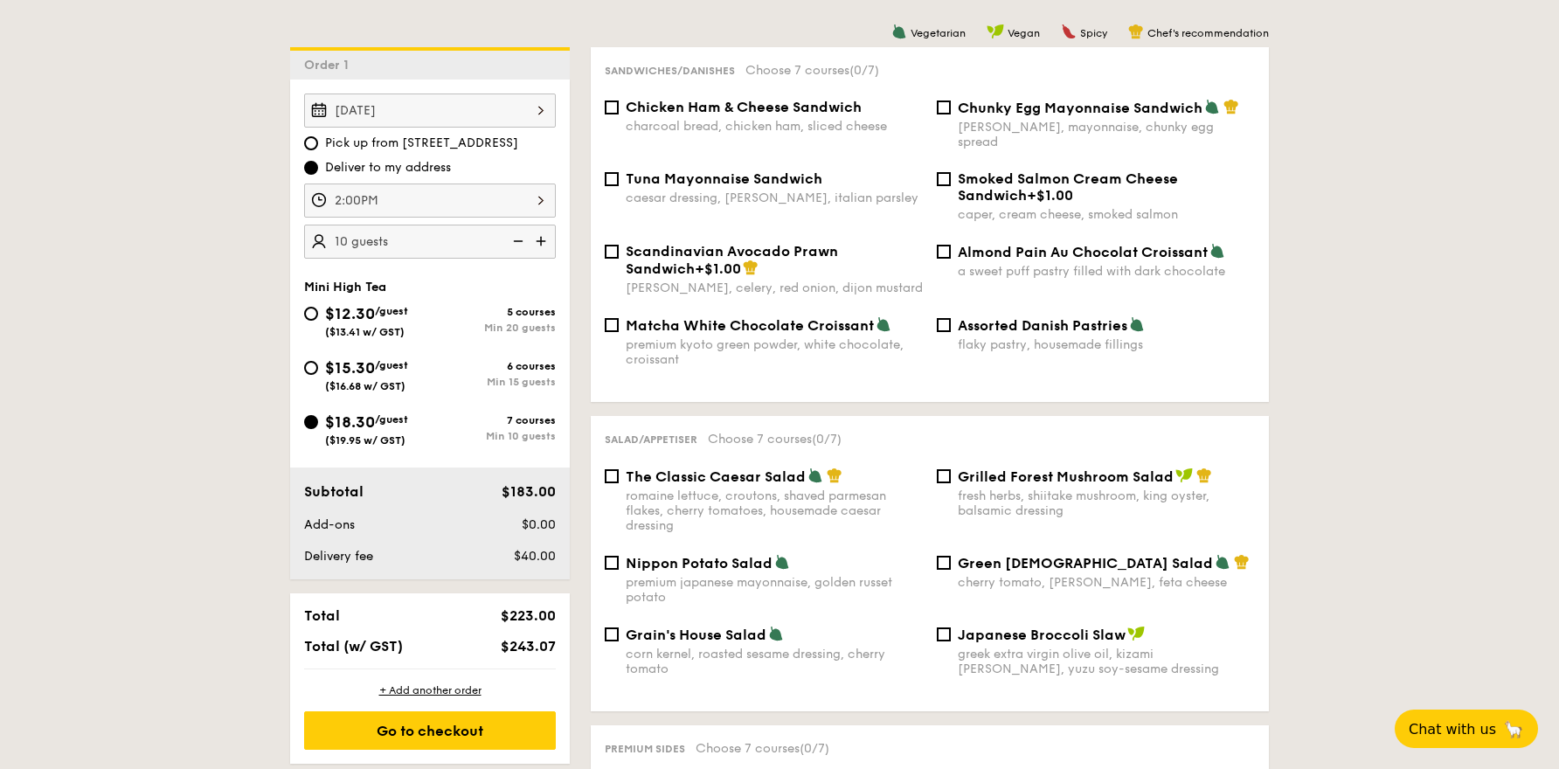
click at [543, 235] on img at bounding box center [542, 241] width 26 height 33
click at [525, 237] on img at bounding box center [516, 241] width 26 height 33
type input "10 guests"
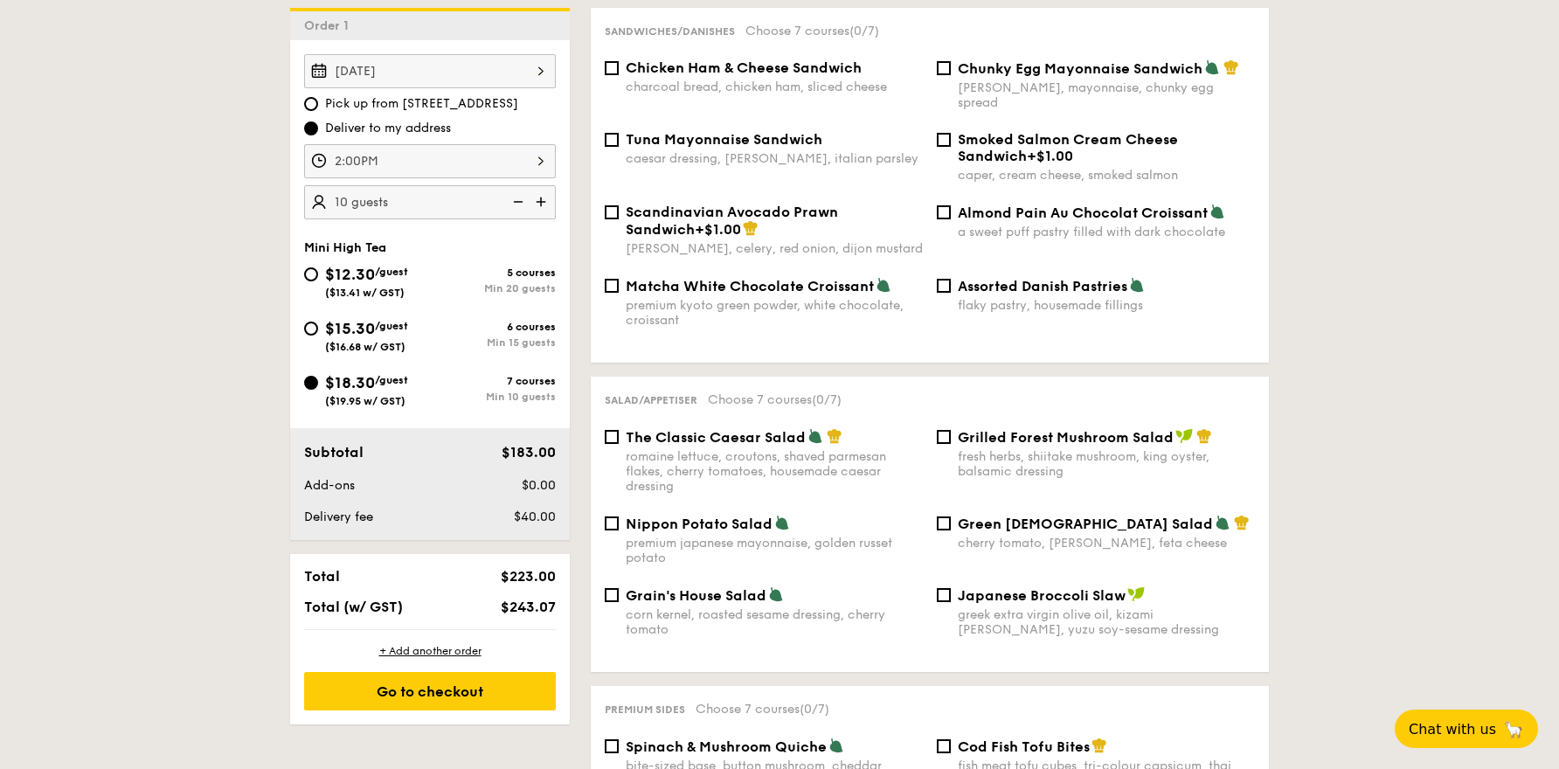
scroll to position [521, 0]
click at [697, 297] on div "premium kyoto green powder, white chocolate, croissant" at bounding box center [774, 312] width 297 height 30
click at [619, 292] on input "Matcha White Chocolate Croissant premium kyoto green powder, white chocolate, c…" at bounding box center [612, 285] width 14 height 14
click at [697, 297] on div "premium kyoto green powder, white chocolate, croissant" at bounding box center [774, 312] width 297 height 30
click at [619, 292] on input "Matcha White Chocolate Croissant premium kyoto green powder, white chocolate, c…" at bounding box center [612, 285] width 14 height 14
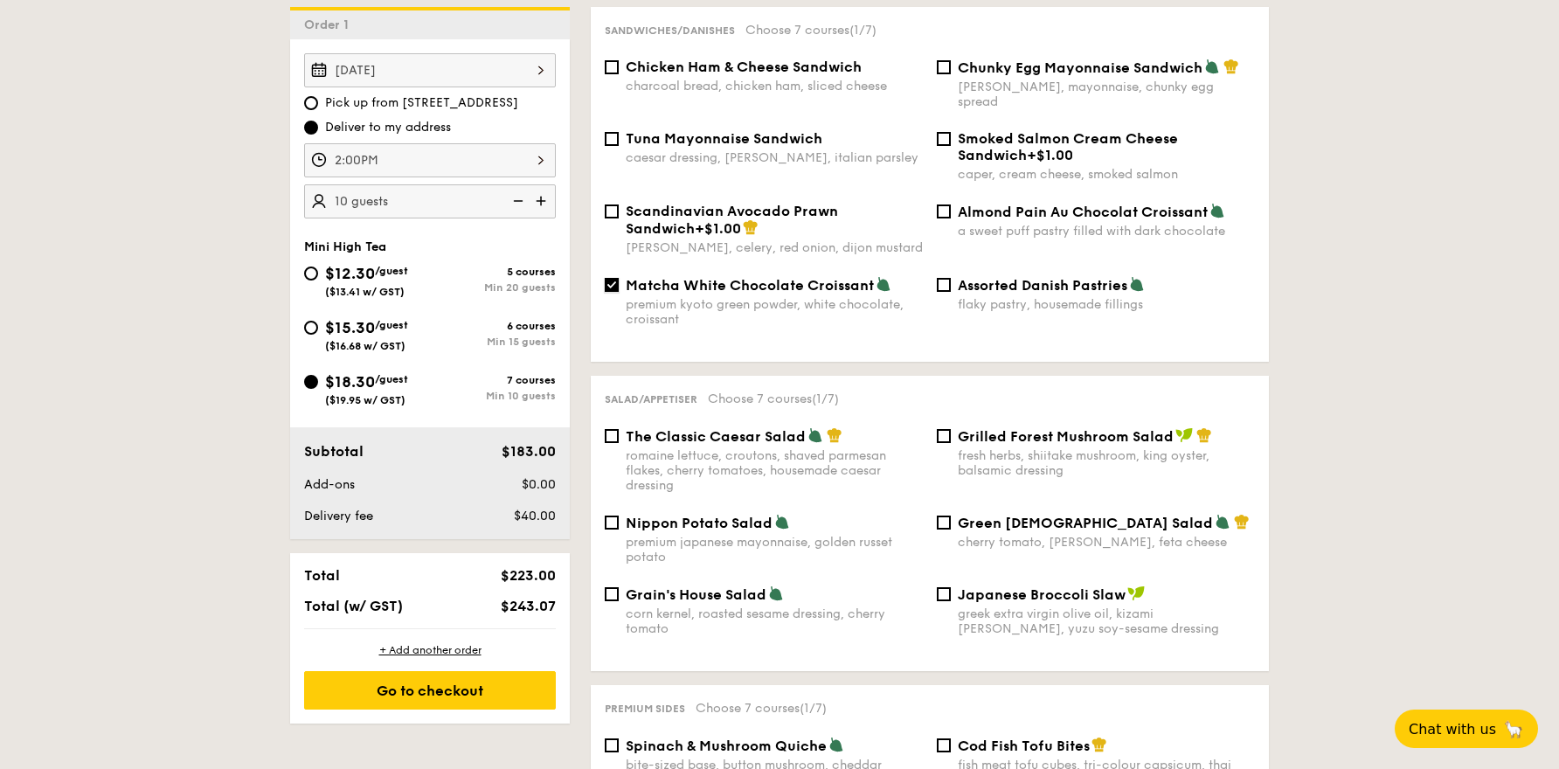
checkbox input "false"
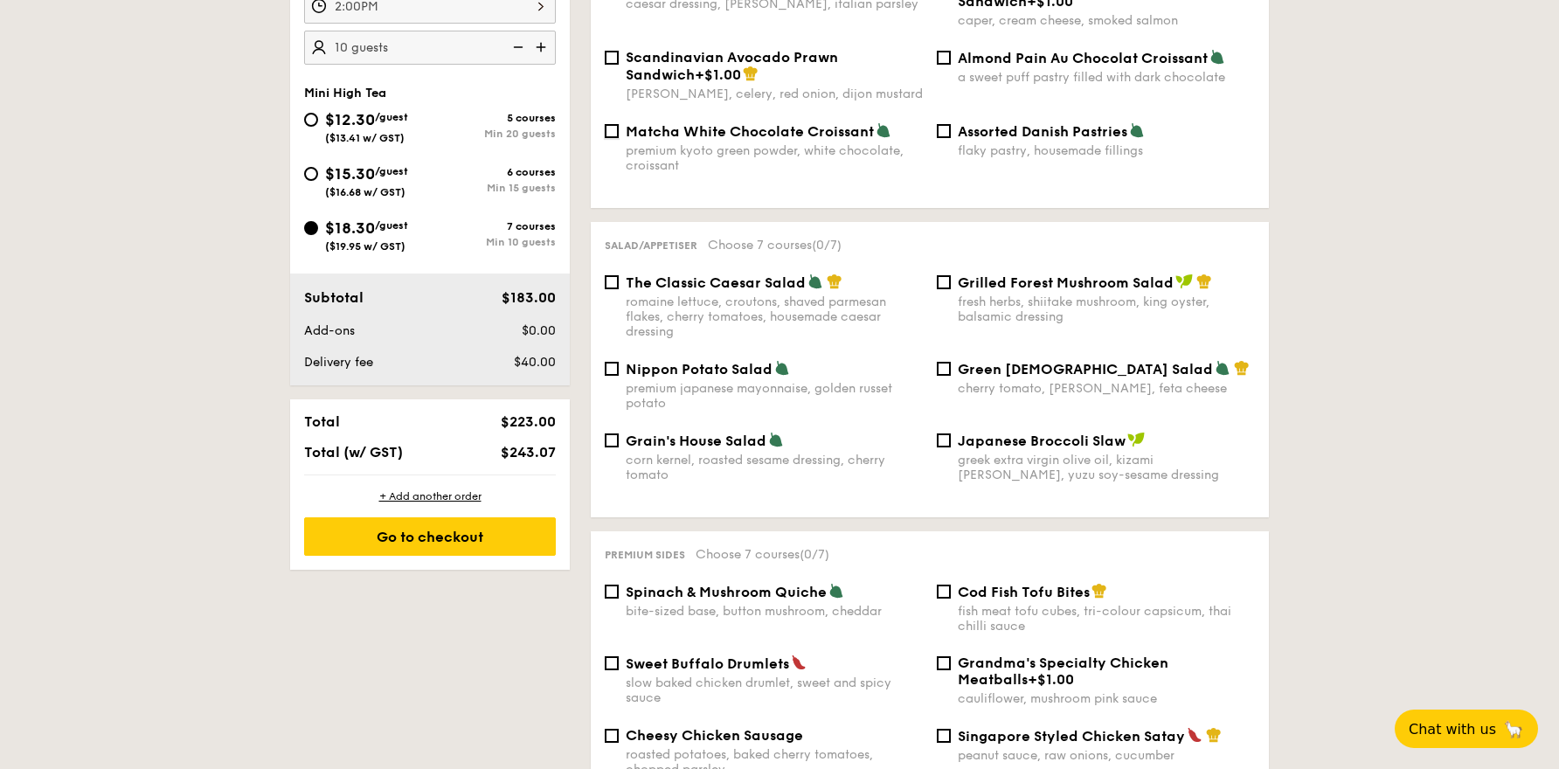
scroll to position [678, 0]
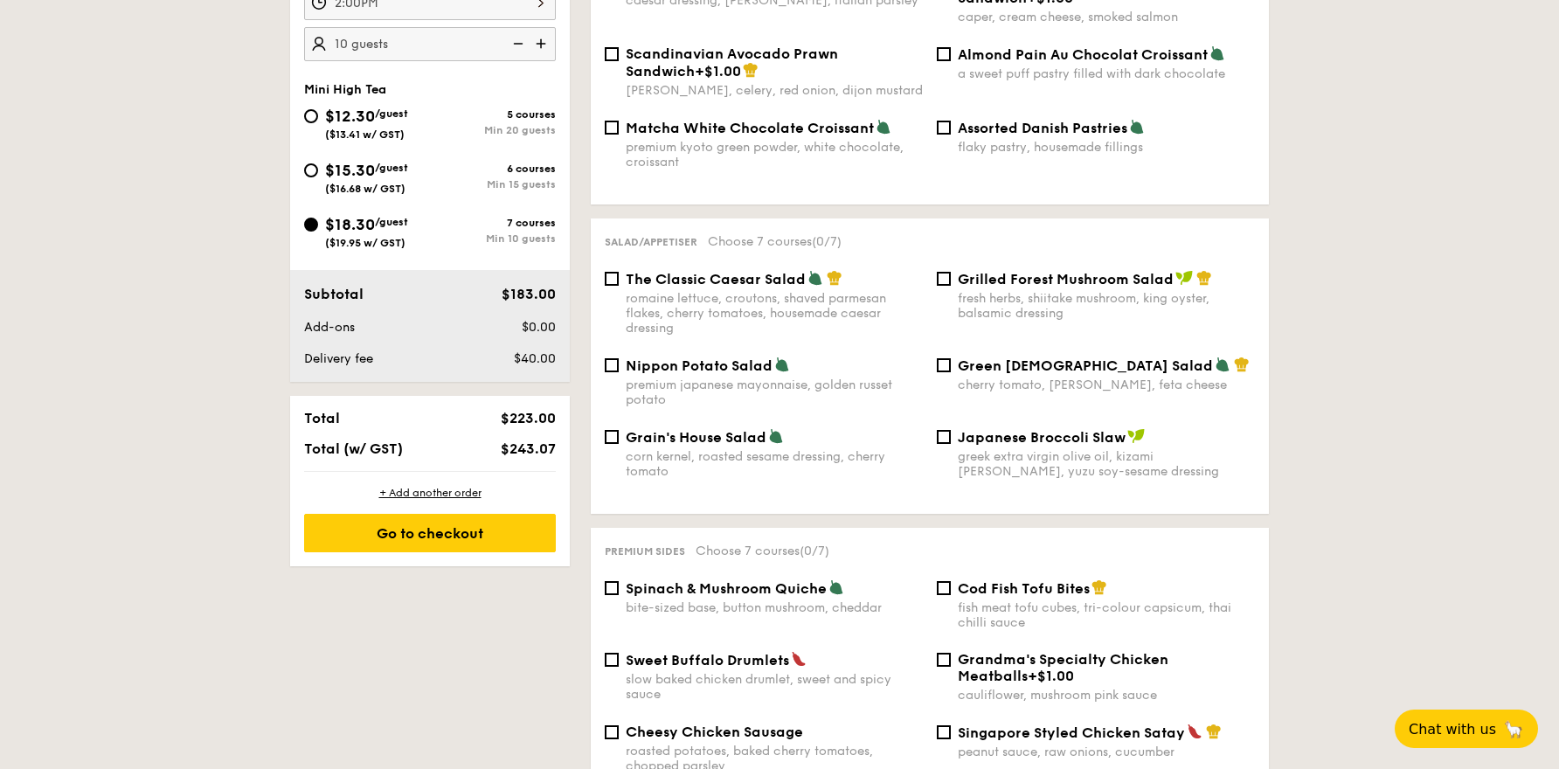
click at [715, 359] on div "Nippon Potato Salad premium japanese mayonnaise, golden russet potato" at bounding box center [774, 381] width 297 height 51
click at [619, 359] on input "Nippon Potato Salad premium japanese mayonnaise, golden russet potato" at bounding box center [612, 365] width 14 height 14
checkbox input "true"
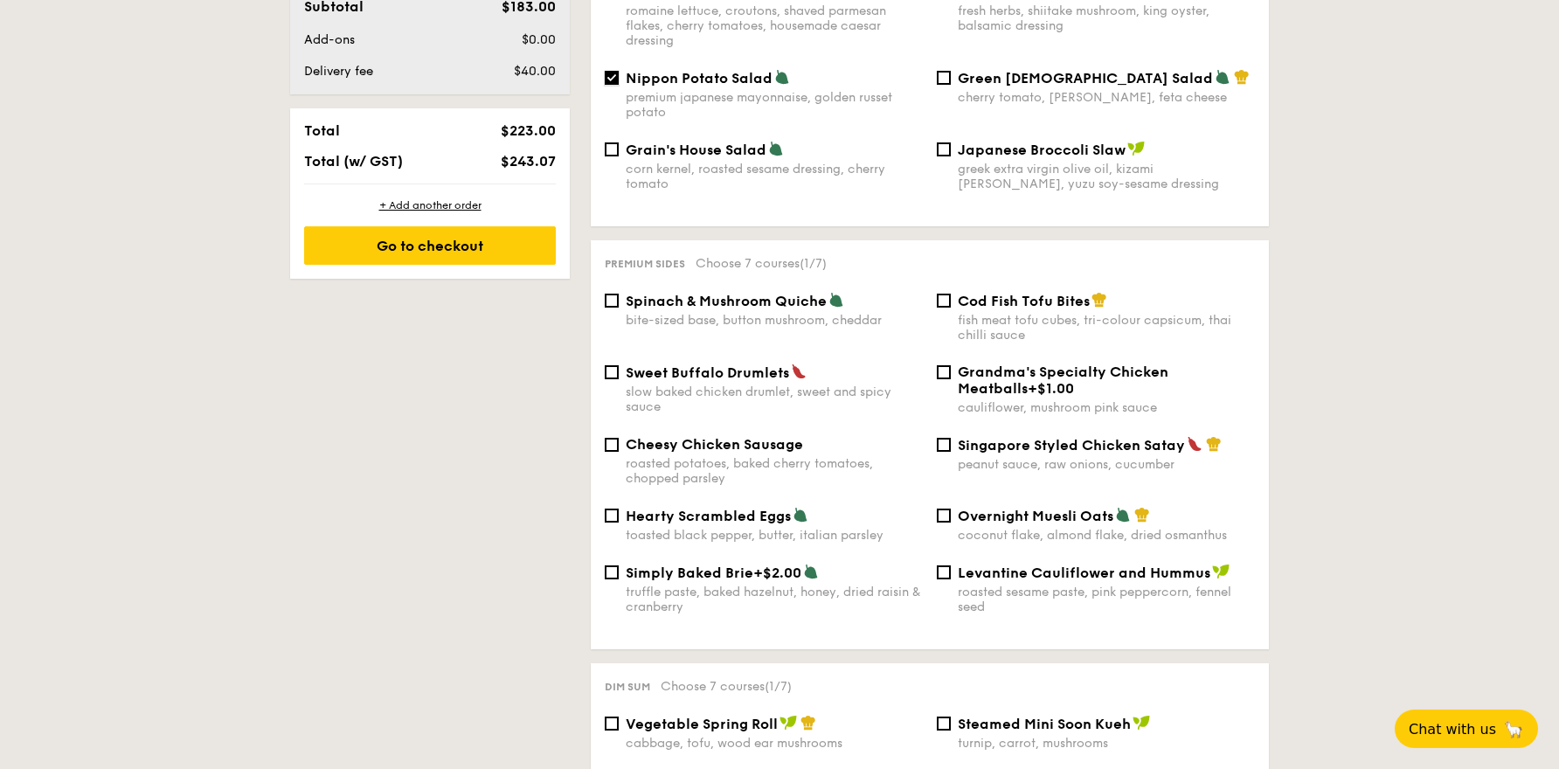
scroll to position [999, 0]
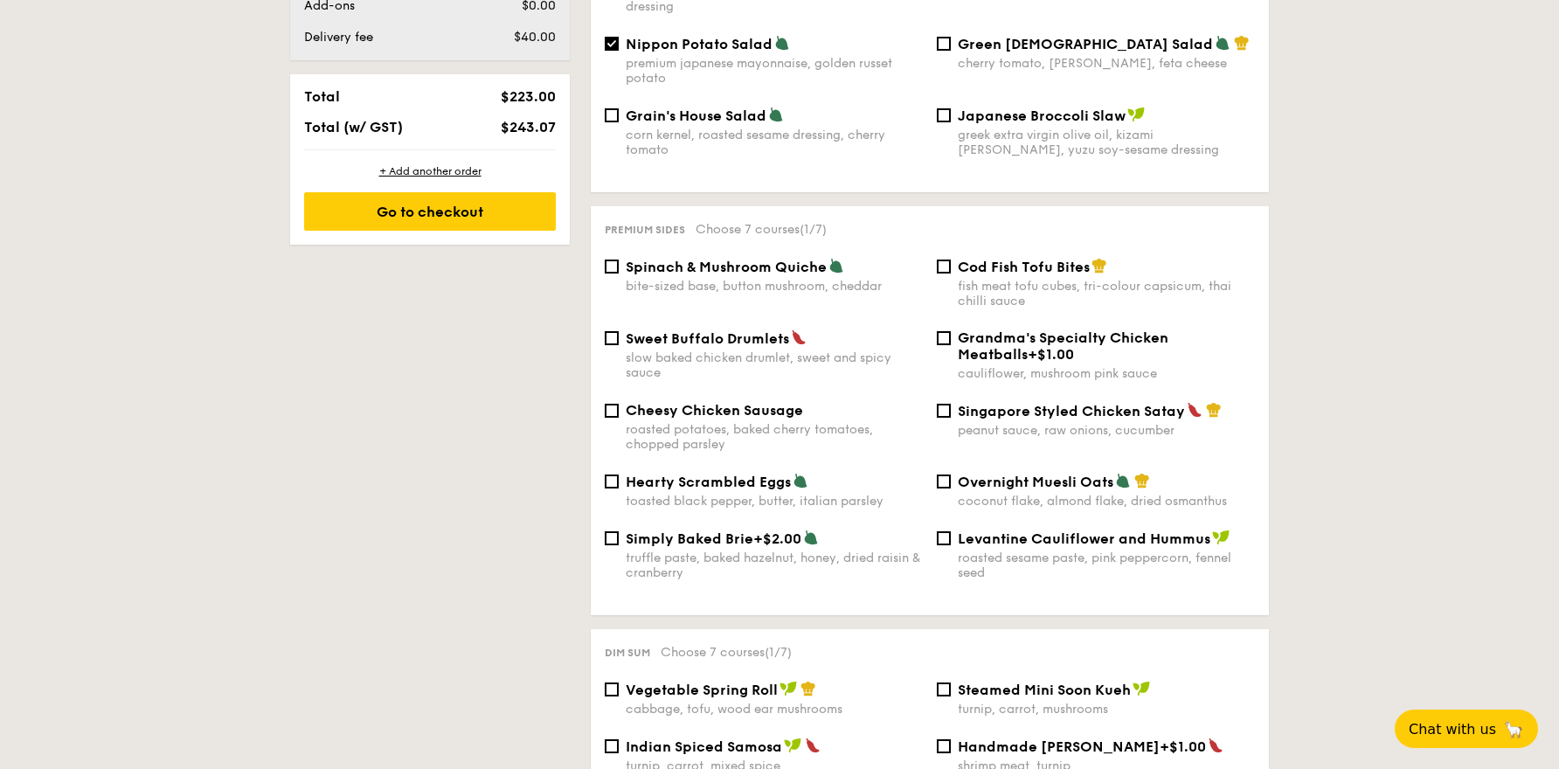
click at [1082, 403] on span "Singapore Styled Chicken Satay" at bounding box center [1071, 411] width 227 height 17
click at [951, 404] on input "Singapore Styled Chicken Satay peanut sauce, raw onions, cucumber" at bounding box center [944, 411] width 14 height 14
checkbox input "true"
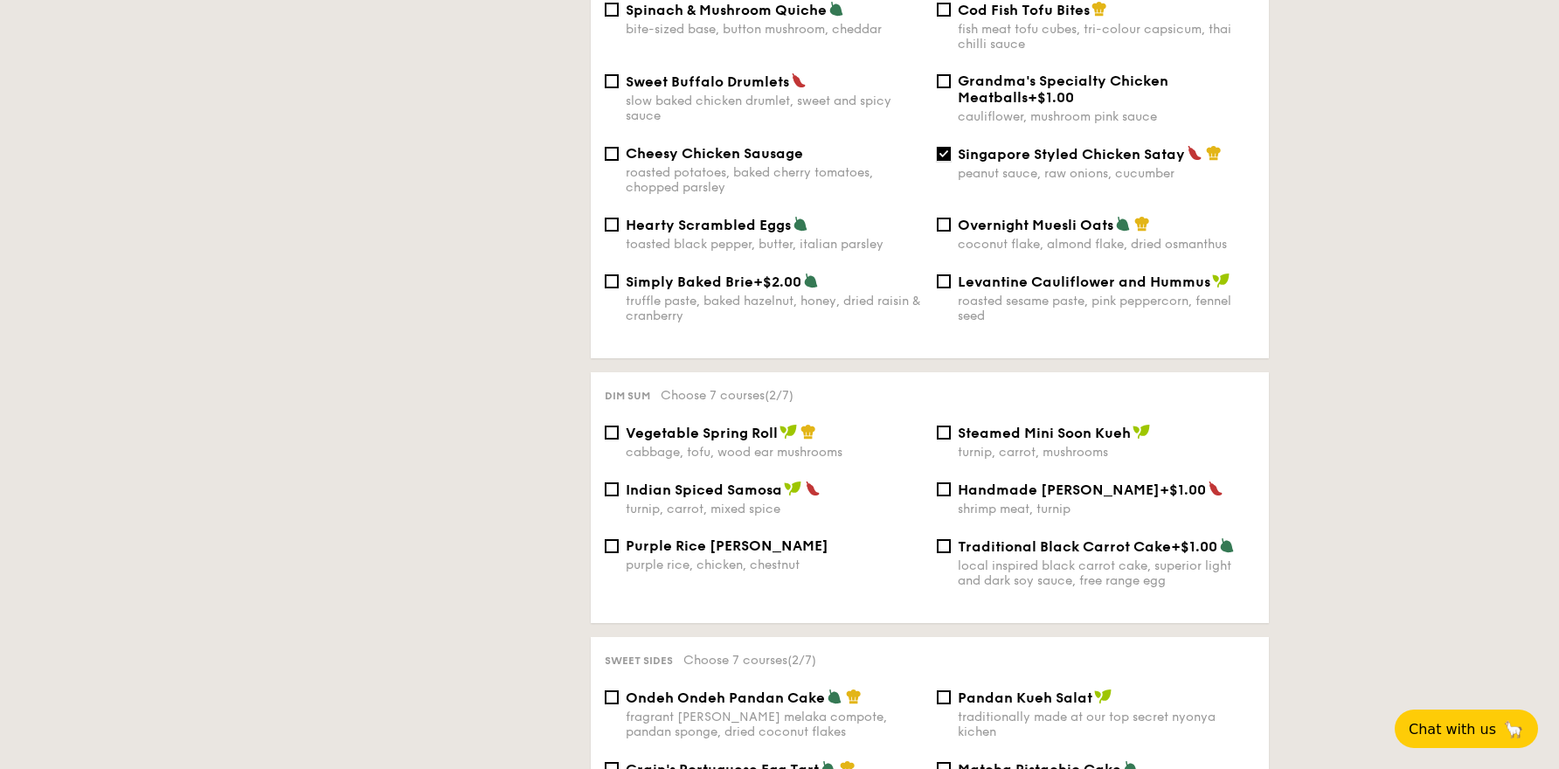
scroll to position [1278, 0]
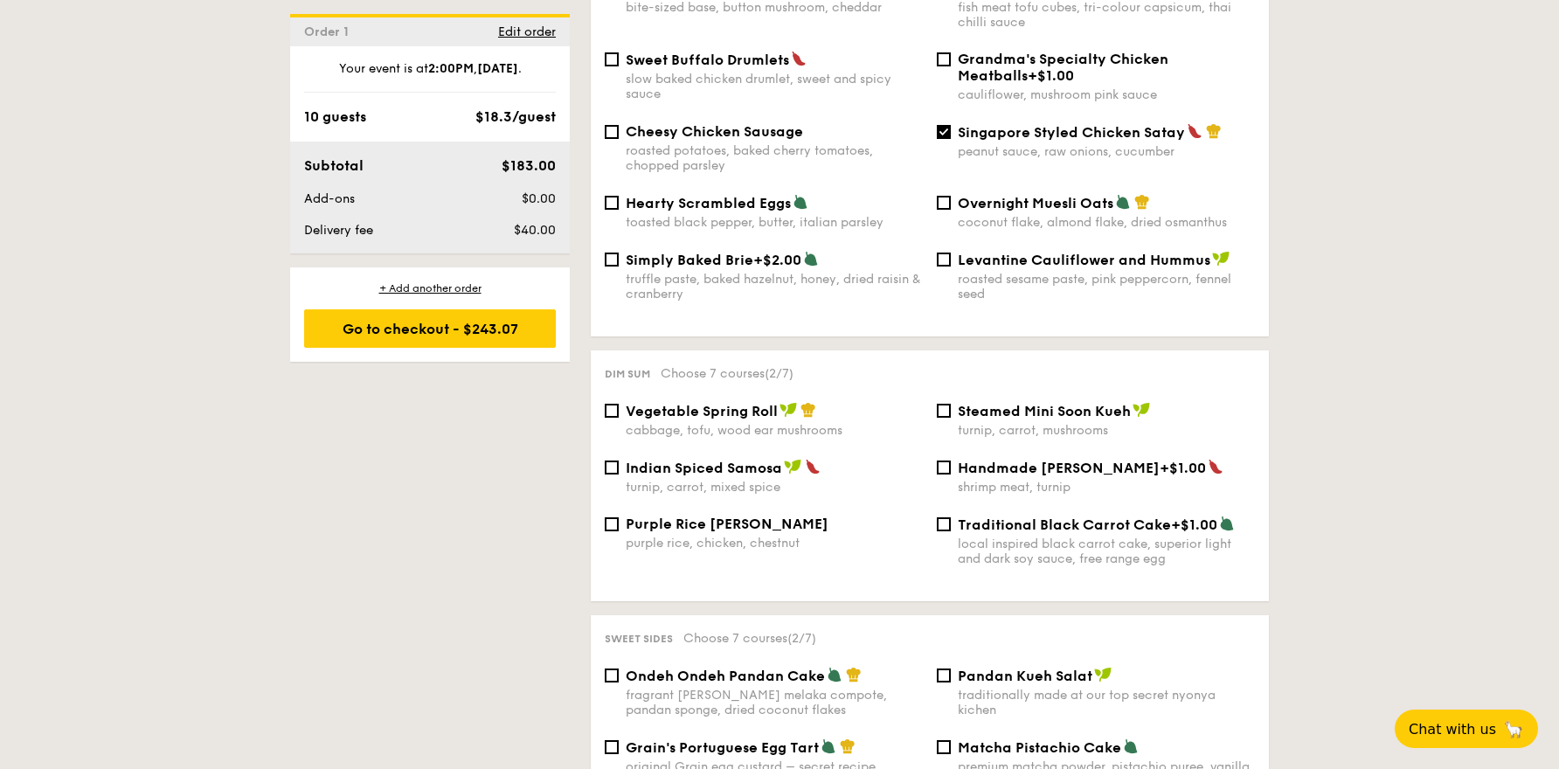
click at [1013, 405] on div "Steamed Mini Soon Kueh turnip, carrot, mushrooms" at bounding box center [1106, 420] width 297 height 36
click at [951, 405] on input "Steamed Mini Soon Kueh turnip, carrot, mushrooms" at bounding box center [944, 411] width 14 height 14
checkbox input "true"
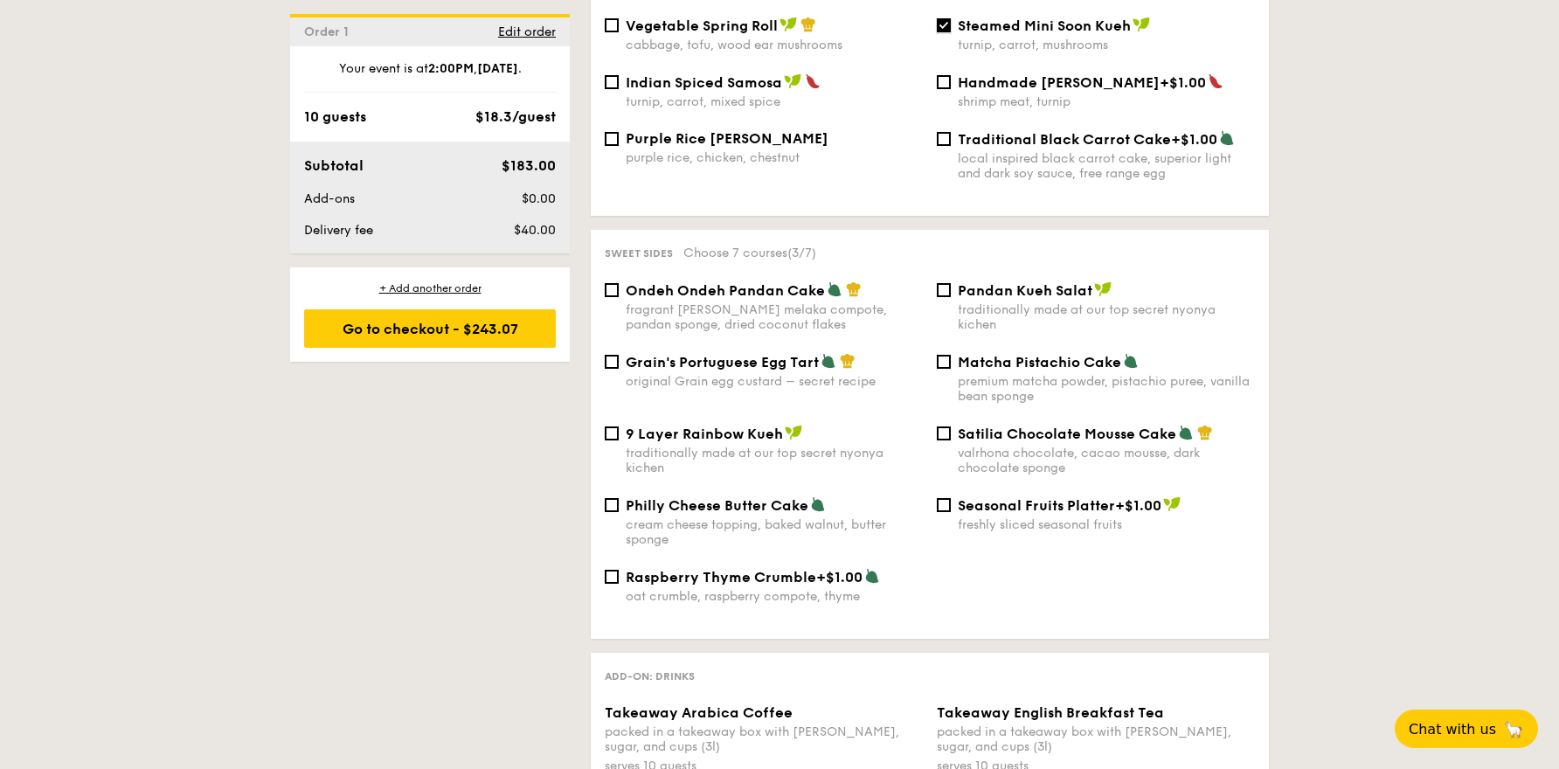
scroll to position [1685, 0]
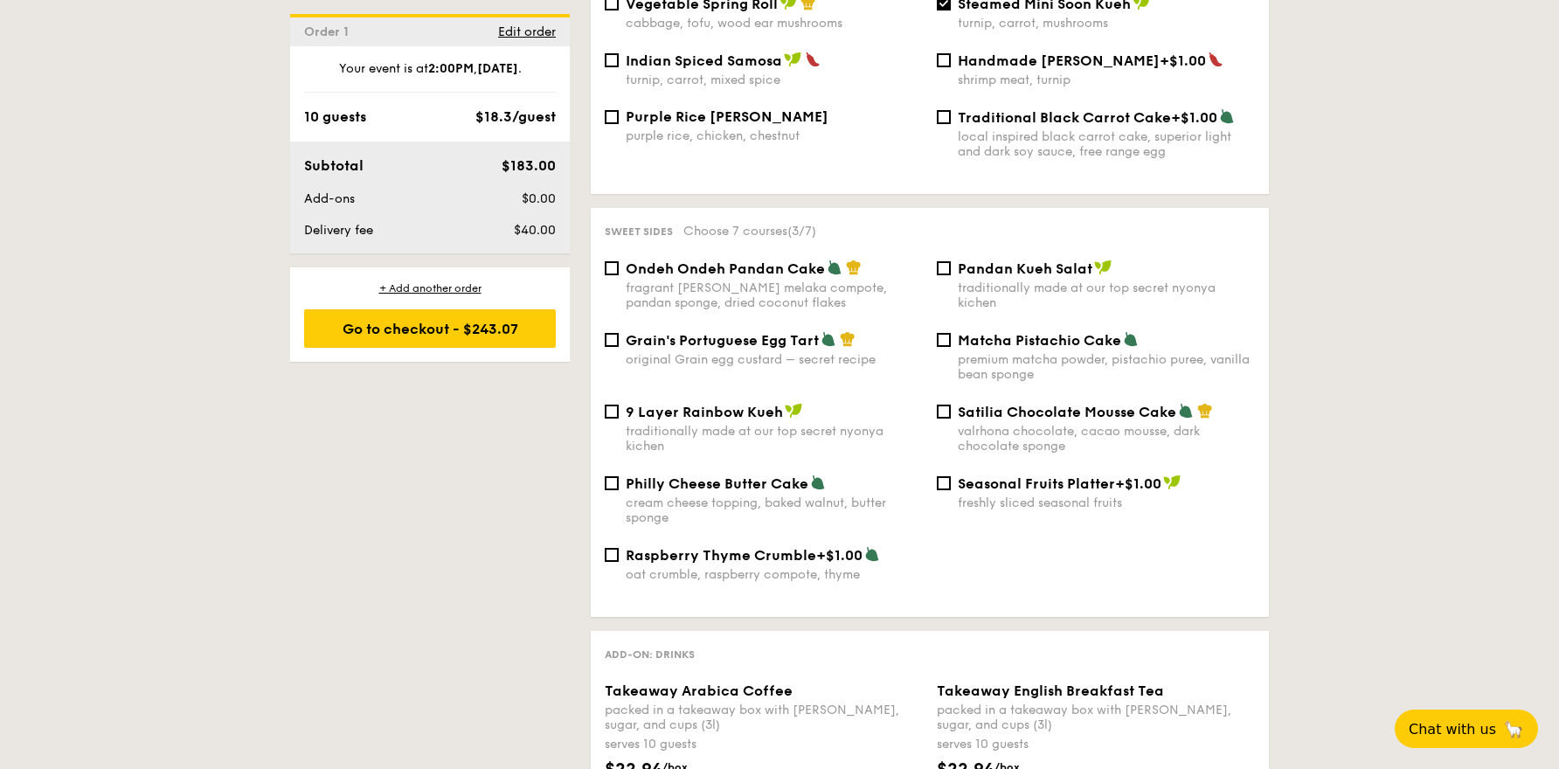
click at [834, 403] on div "9 Layer Rainbow Kueh" at bounding box center [774, 411] width 297 height 17
click at [619, 405] on input "9 Layer Rainbow Kueh traditionally made at our top secret nyonya kichen" at bounding box center [612, 412] width 14 height 14
checkbox input "true"
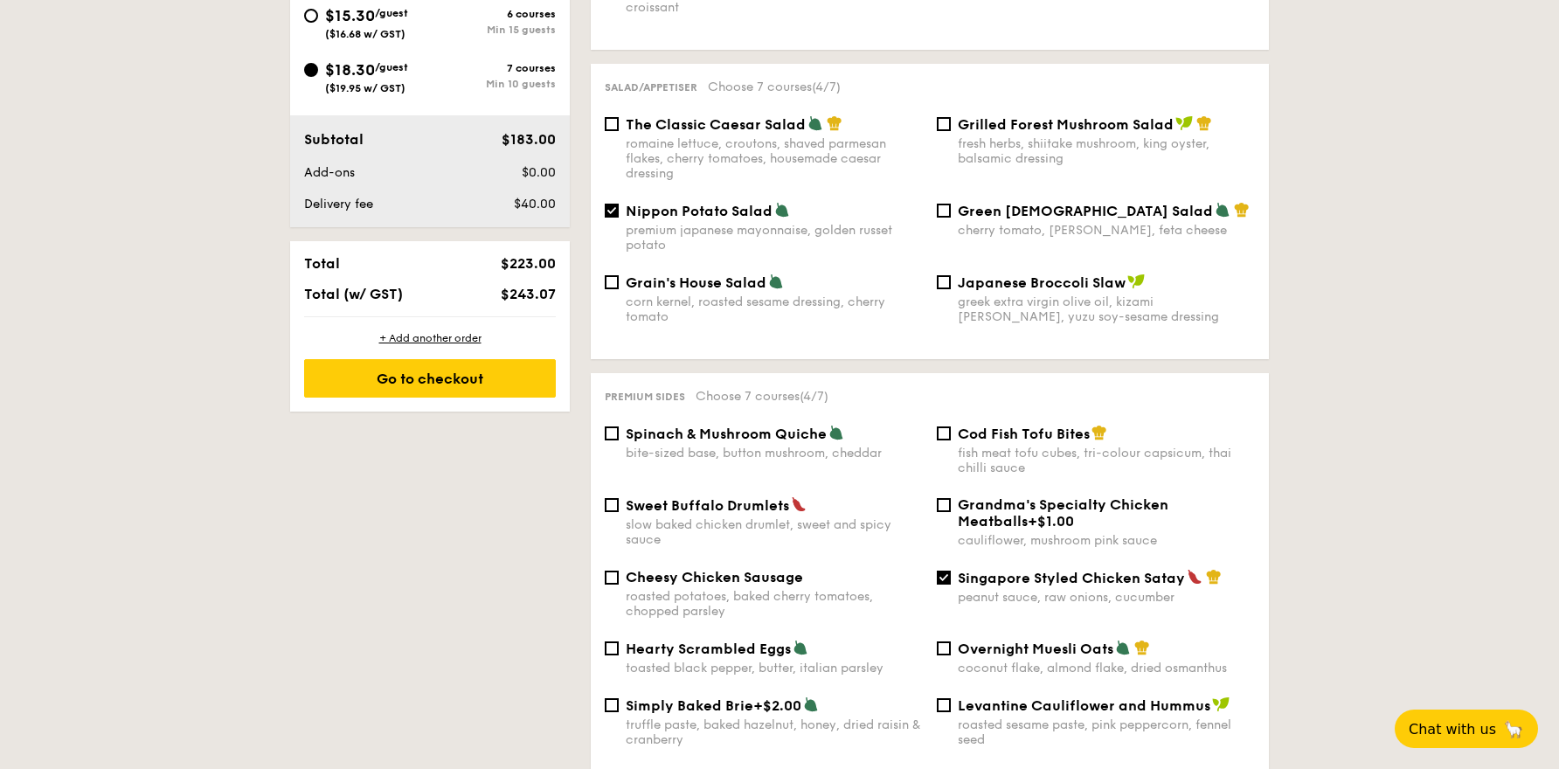
scroll to position [1080, 0]
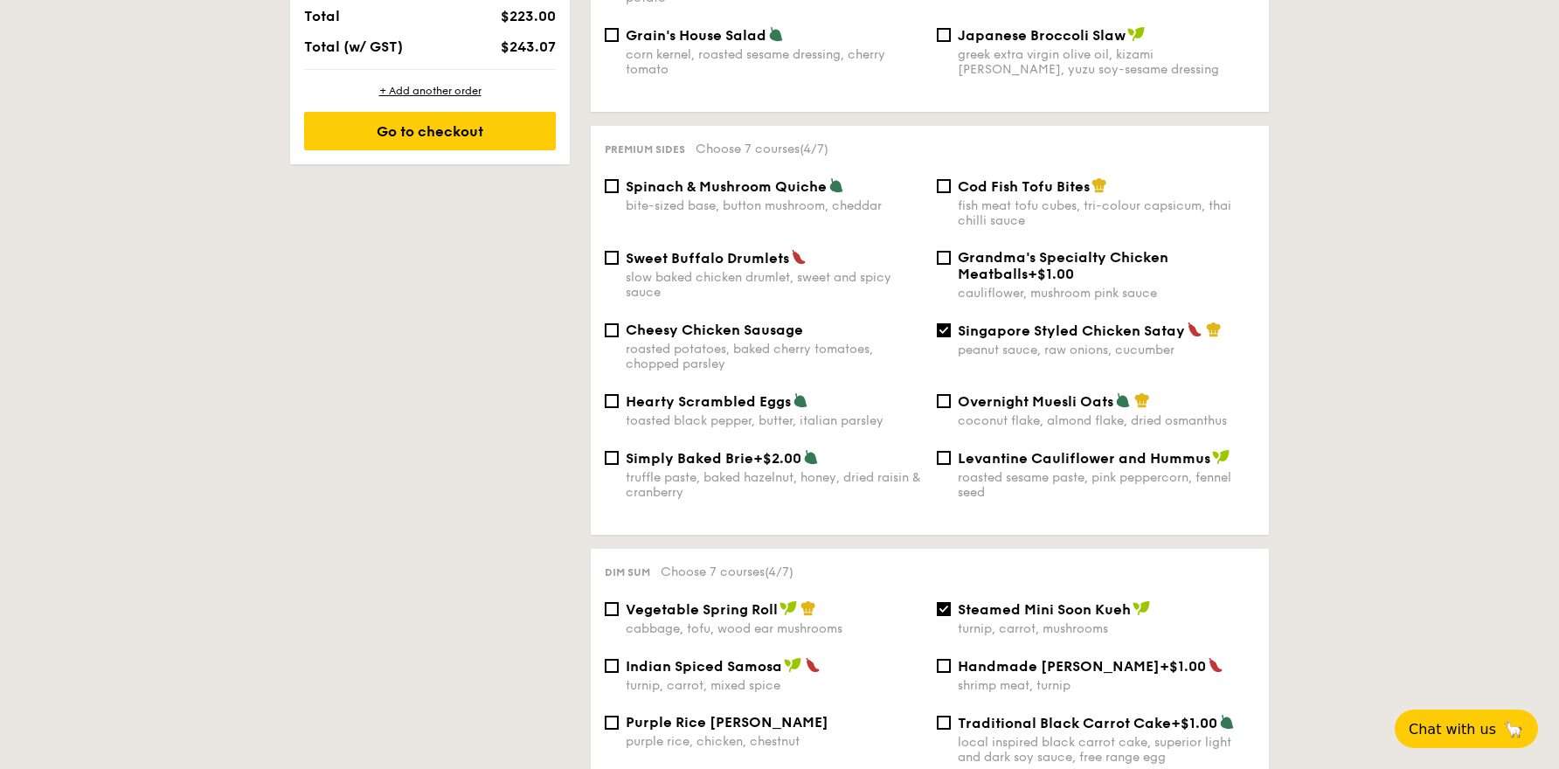
click at [838, 177] on img at bounding box center [836, 185] width 16 height 16
click at [619, 179] on input "Spinach & Mushroom Quiche bite-sized base, button mushroom, cheddar" at bounding box center [612, 186] width 14 height 14
checkbox input "true"
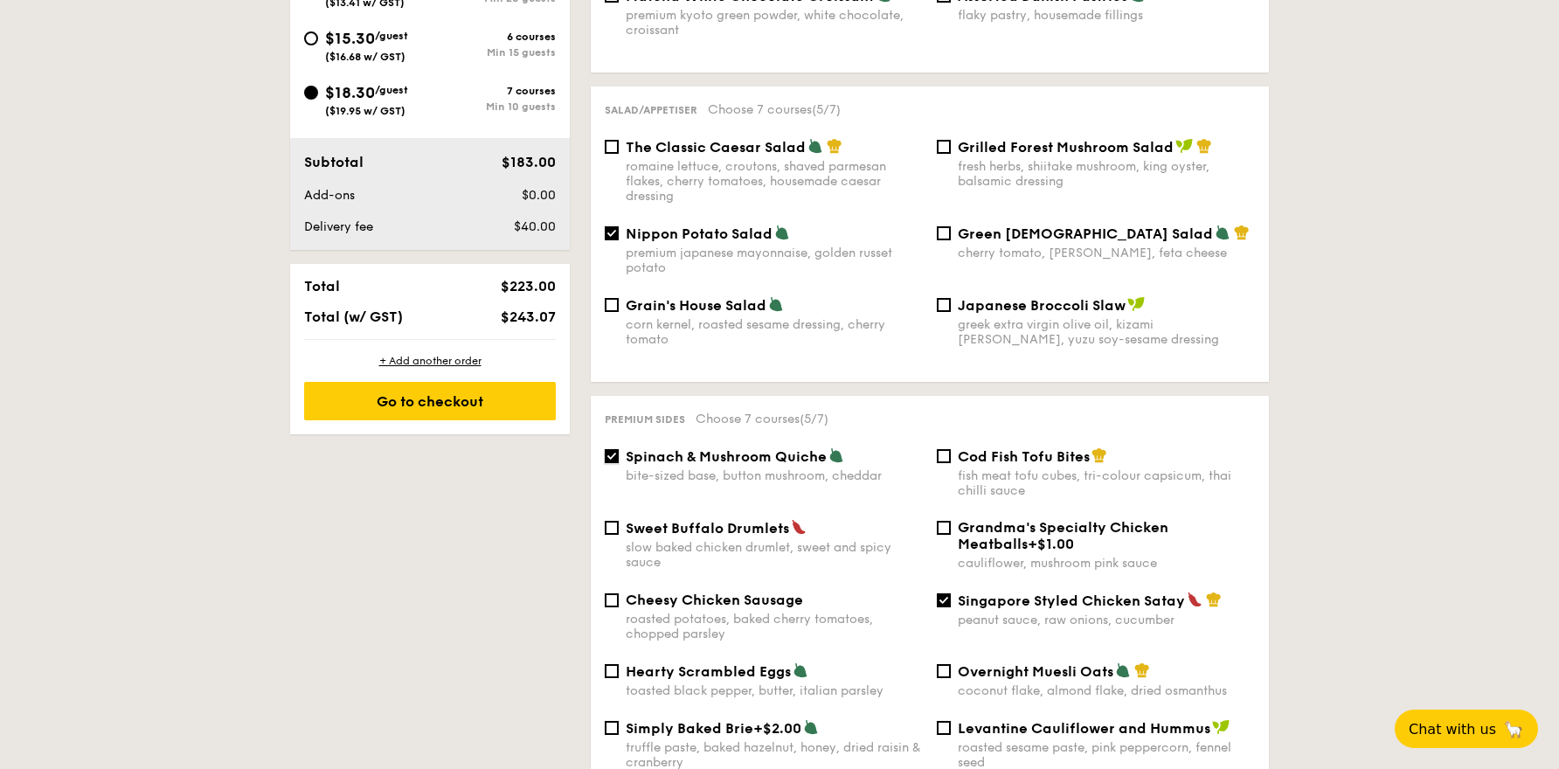
scroll to position [801, 0]
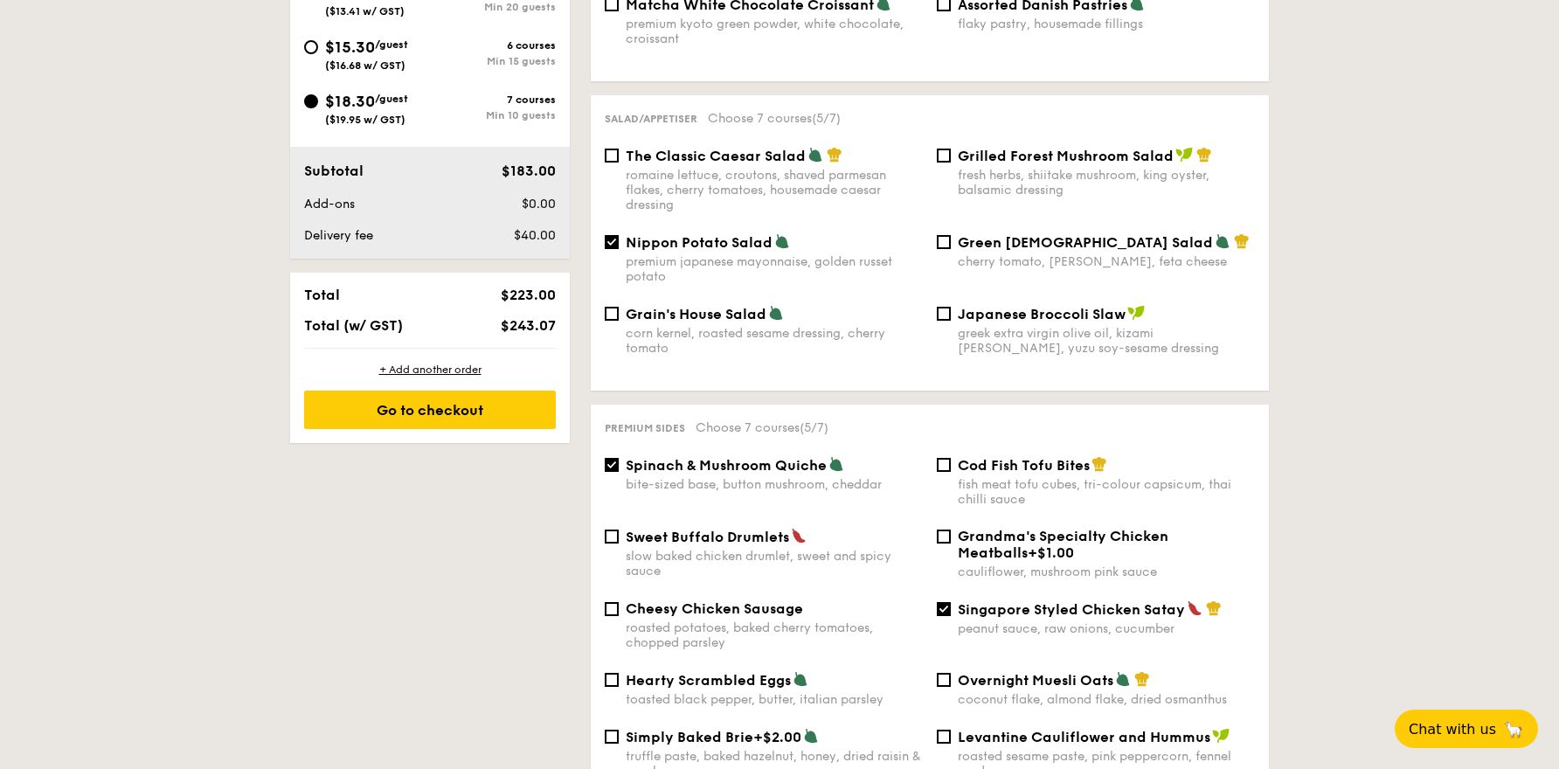
click at [787, 528] on div "Sweet Buffalo Drumlets" at bounding box center [774, 536] width 297 height 17
click at [619, 529] on input "Sweet Buffalo Drumlets slow baked chicken drumlet, sweet and spicy sauce" at bounding box center [612, 536] width 14 height 14
checkbox input "true"
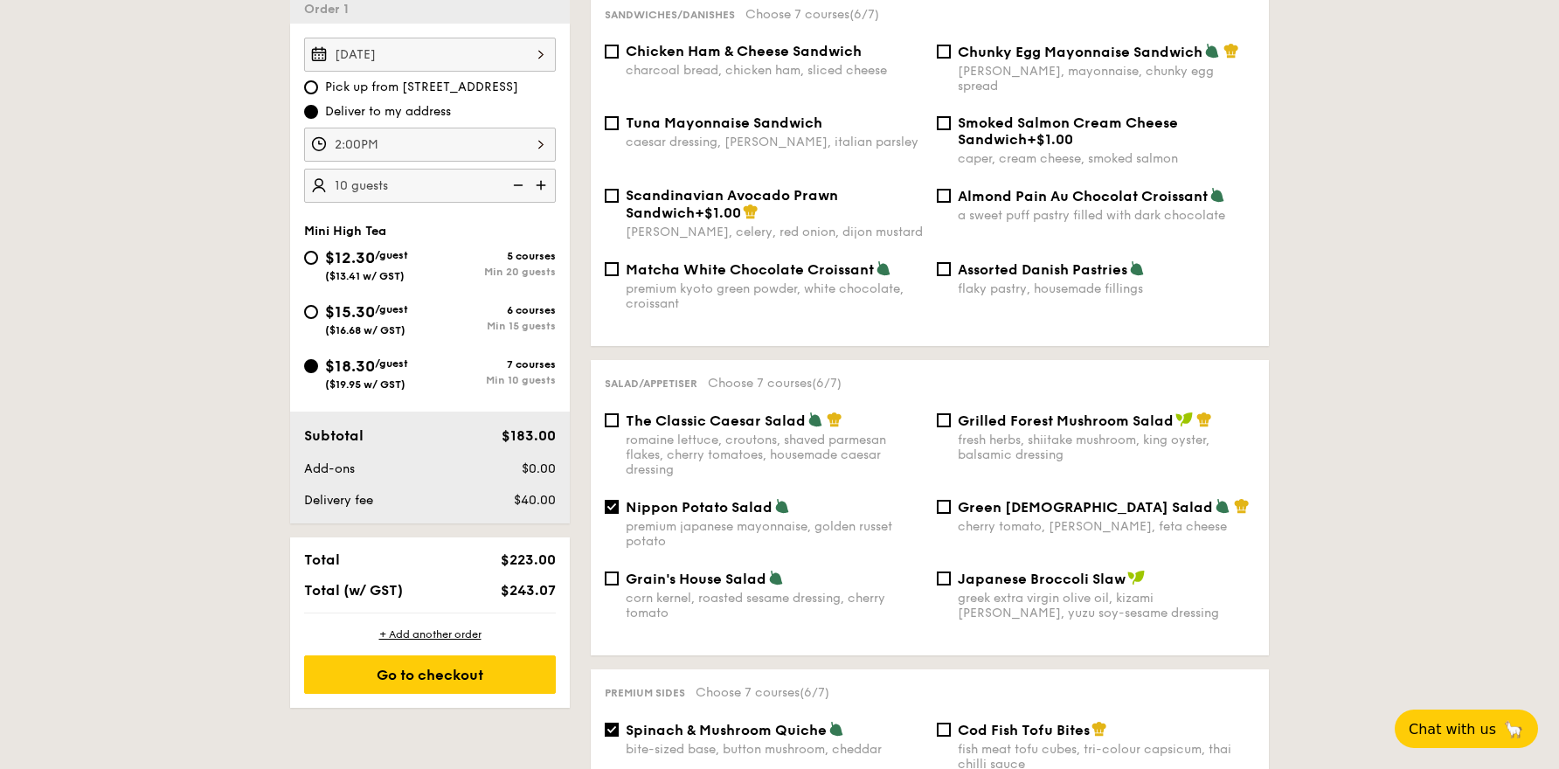
scroll to position [481, 0]
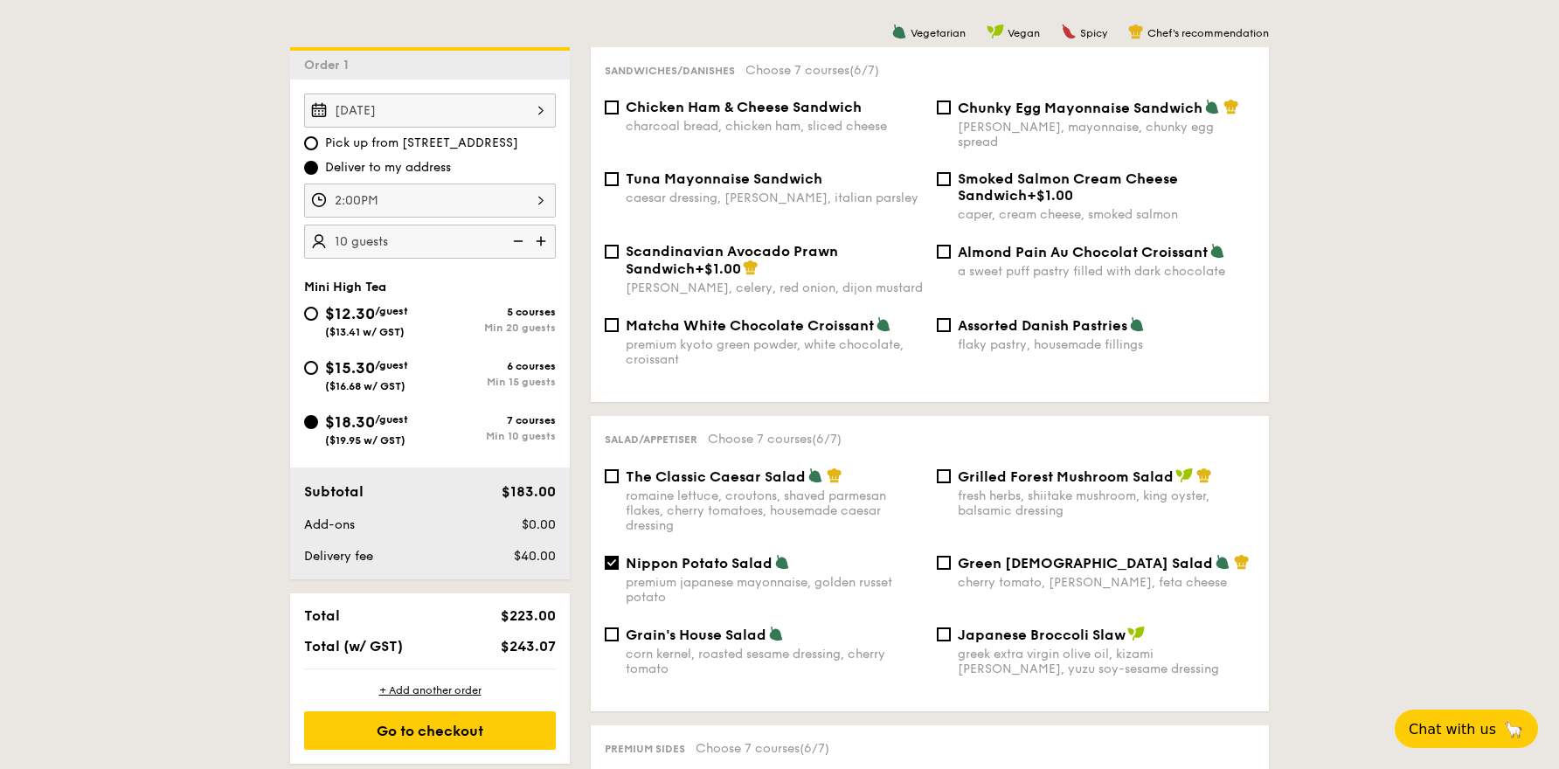
click at [1035, 135] on div "Chicken Ham & Cheese Sandwich charcoal bread, chicken ham, sliced cheese Chunky…" at bounding box center [930, 135] width 664 height 72
click at [1034, 126] on div "[PERSON_NAME], mayonnaise, chunky egg spread" at bounding box center [1106, 135] width 297 height 30
click at [951, 114] on input "Chunky Egg Mayonnaise Sandwich dijon mustard, mayonnaise, chunky egg spread" at bounding box center [944, 107] width 14 height 14
checkbox input "true"
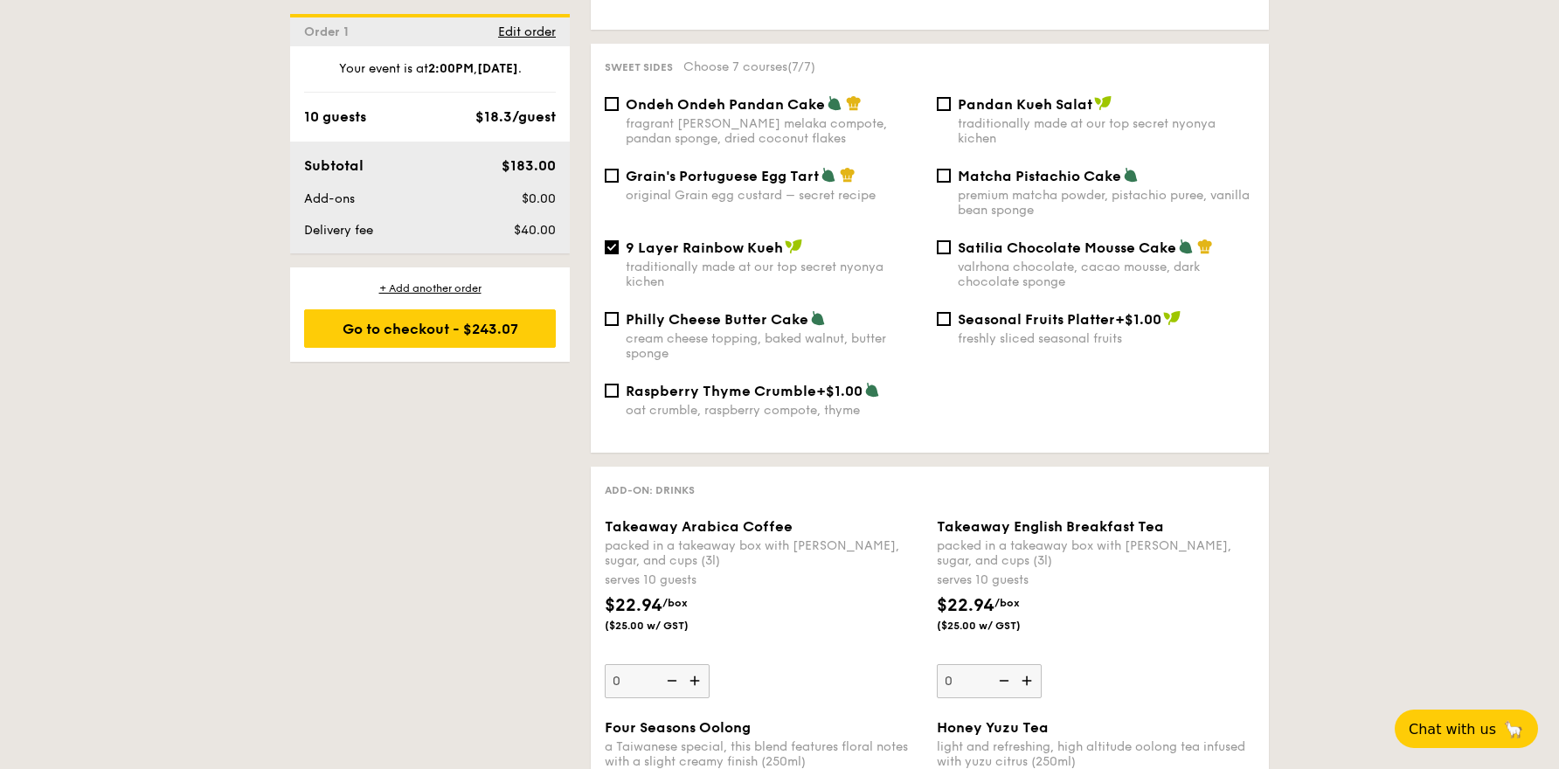
scroll to position [1846, 0]
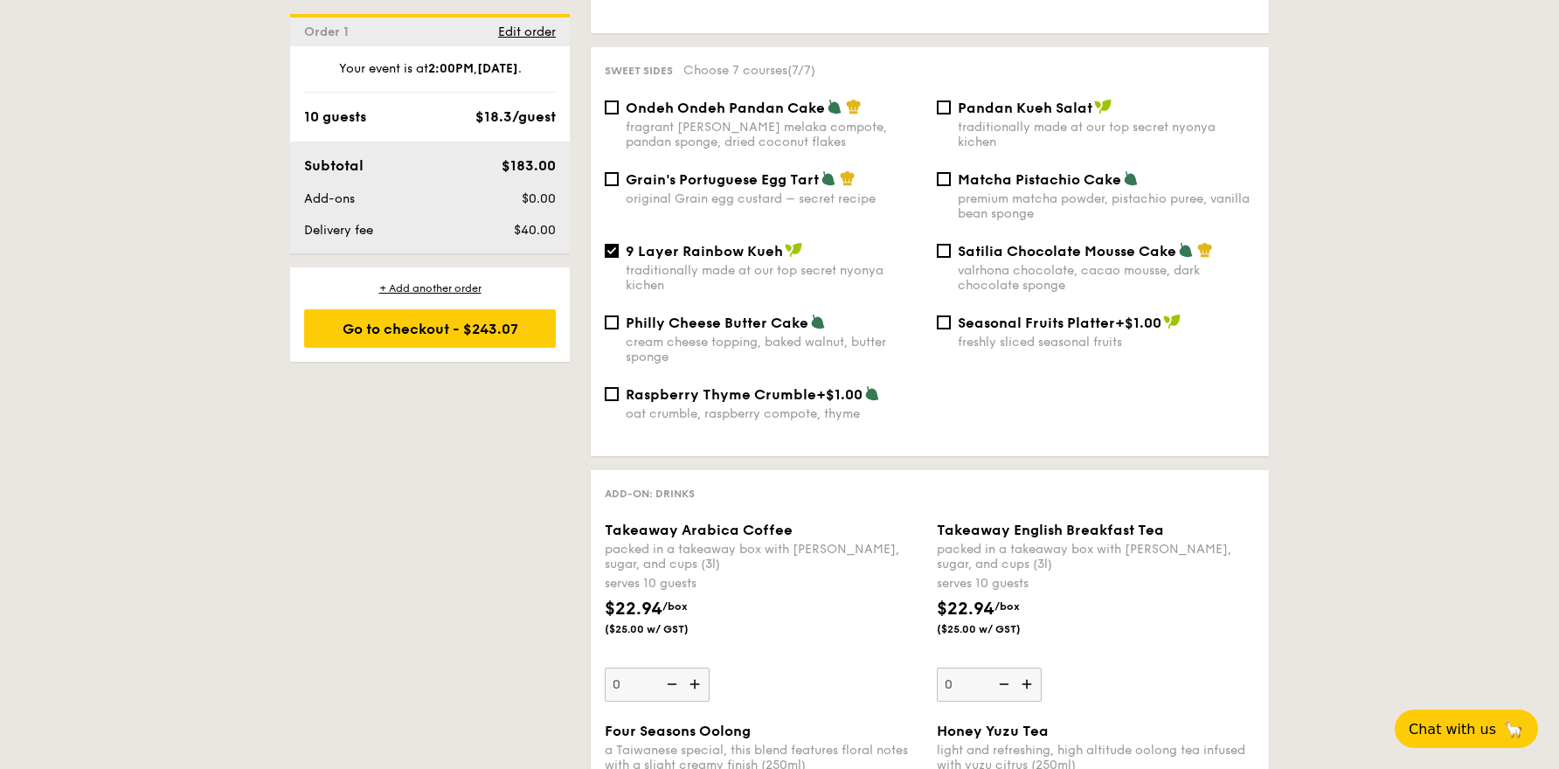
click at [753, 243] on span "9 Layer Rainbow Kueh" at bounding box center [704, 251] width 157 height 17
click at [619, 244] on input "9 Layer Rainbow Kueh traditionally made at our top secret nyonya kichen" at bounding box center [612, 251] width 14 height 14
checkbox input "false"
click at [737, 318] on div "Philly Cheese Butter Cake cream cheese topping, baked walnut, butter sponge" at bounding box center [774, 339] width 297 height 51
click at [619, 318] on input "Philly Cheese Butter Cake cream cheese topping, baked walnut, butter sponge" at bounding box center [612, 322] width 14 height 14
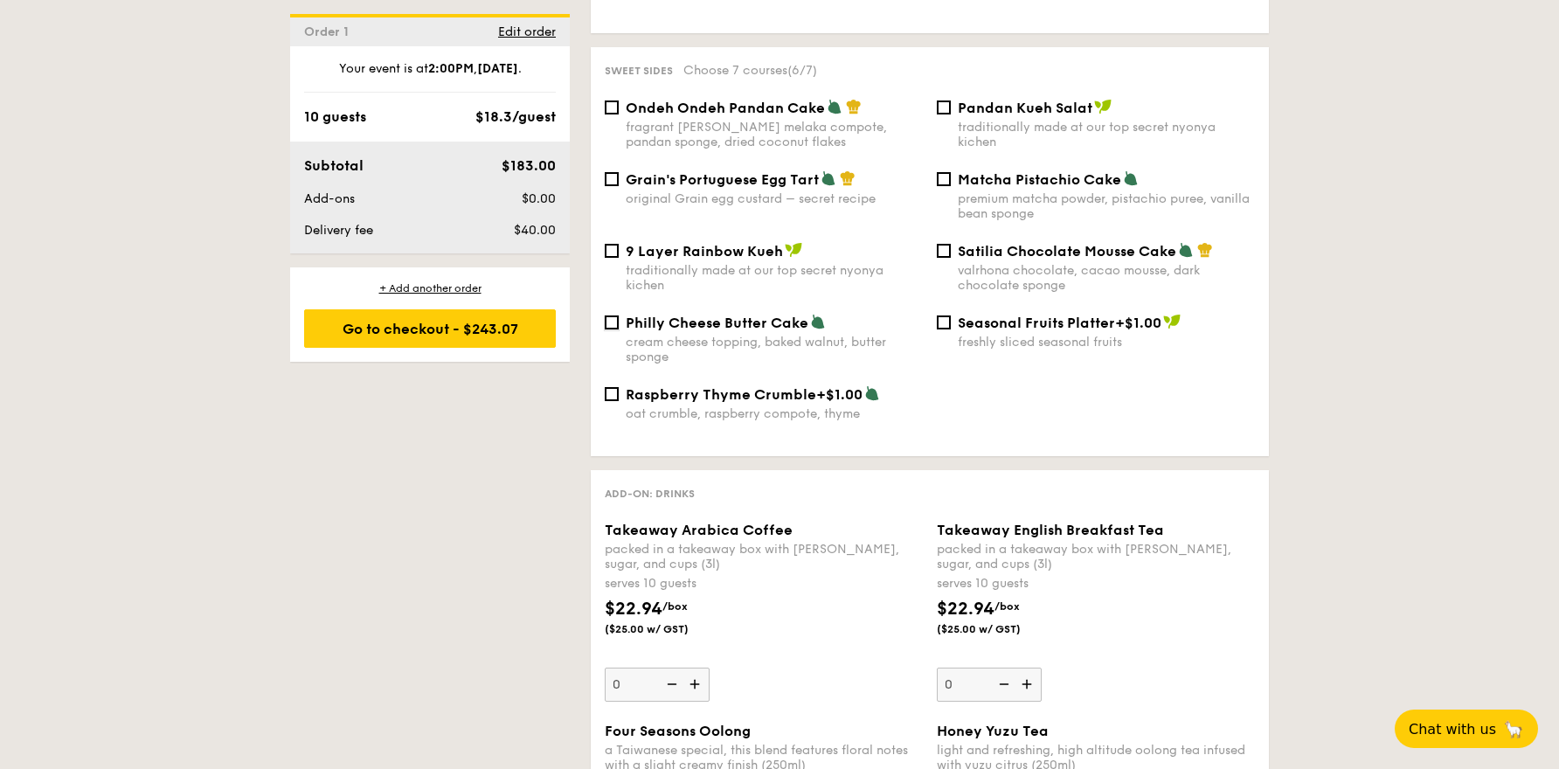
checkbox input "true"
click at [790, 120] on div "fragrant [PERSON_NAME] melaka compote, pandan sponge, dried coconut flakes" at bounding box center [774, 135] width 297 height 30
click at [619, 106] on input "Ondeh Ondeh Pandan Cake fragrant [PERSON_NAME] melaka compote, pandan sponge, d…" at bounding box center [612, 107] width 14 height 14
checkbox input "true"
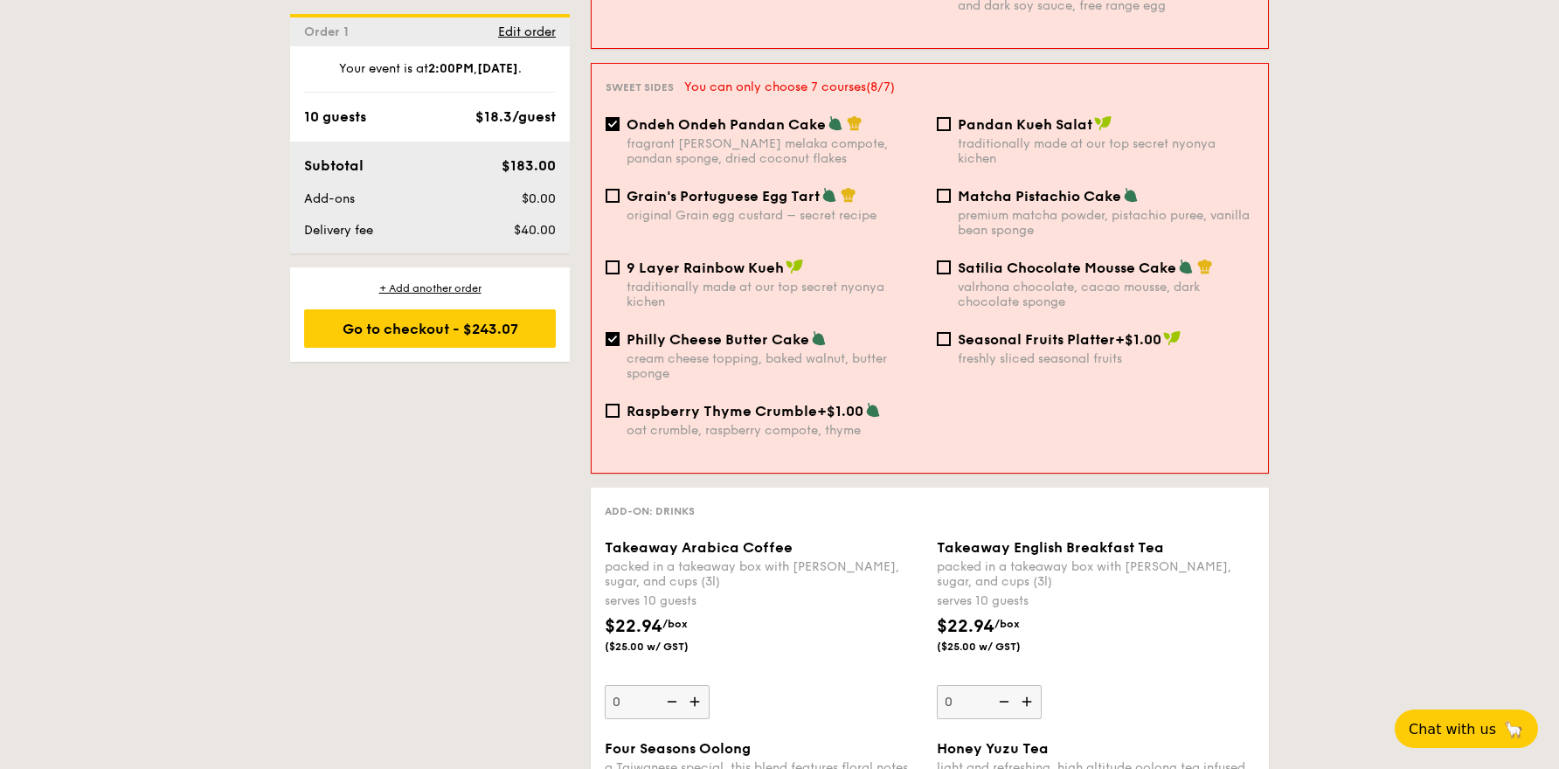
click at [761, 331] on span "Philly Cheese Butter Cake" at bounding box center [717, 339] width 183 height 17
click at [619, 332] on input "Philly Cheese Butter Cake cream cheese topping, baked walnut, butter sponge" at bounding box center [612, 339] width 14 height 14
checkbox input "false"
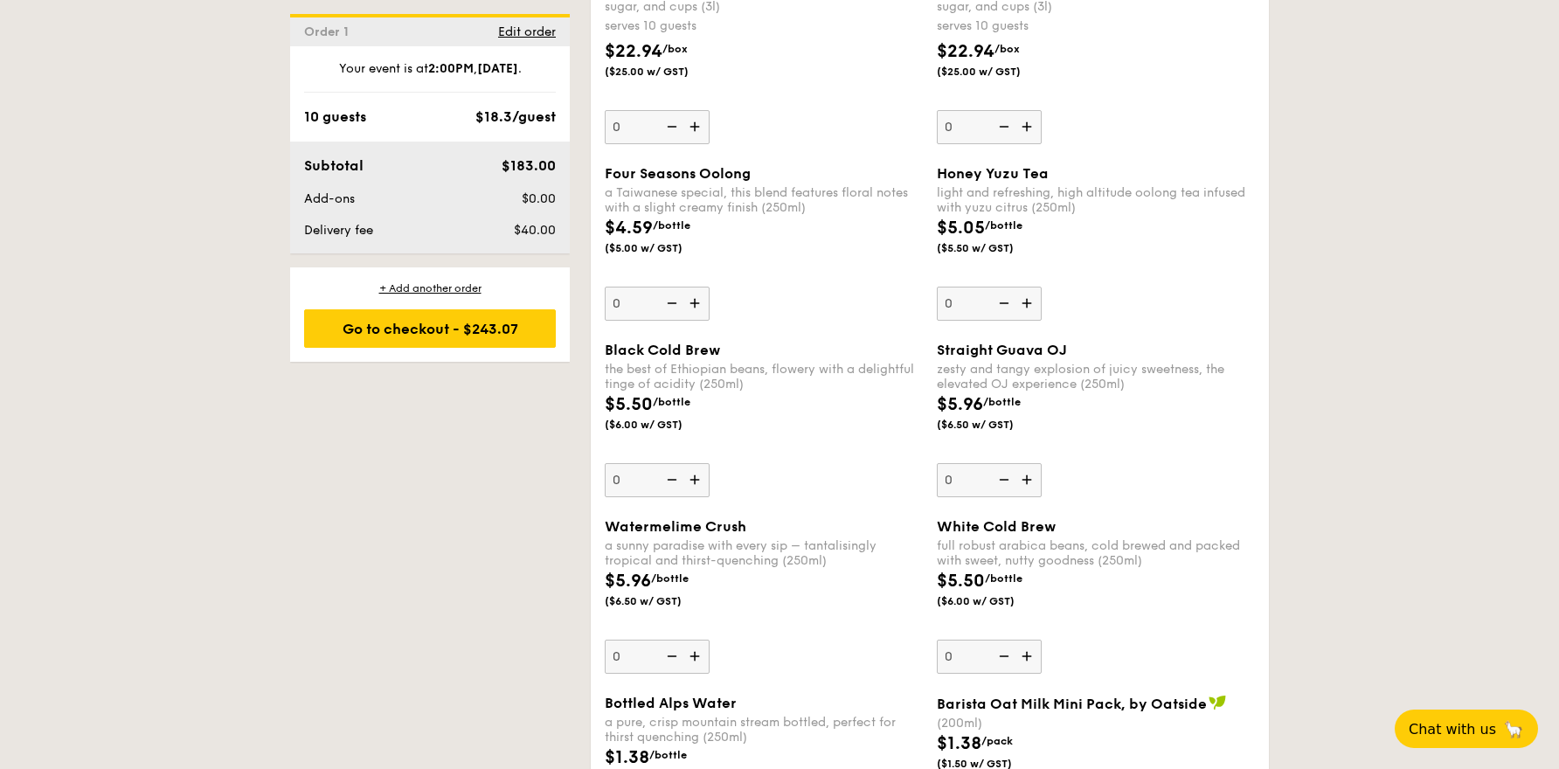
scroll to position [2419, 0]
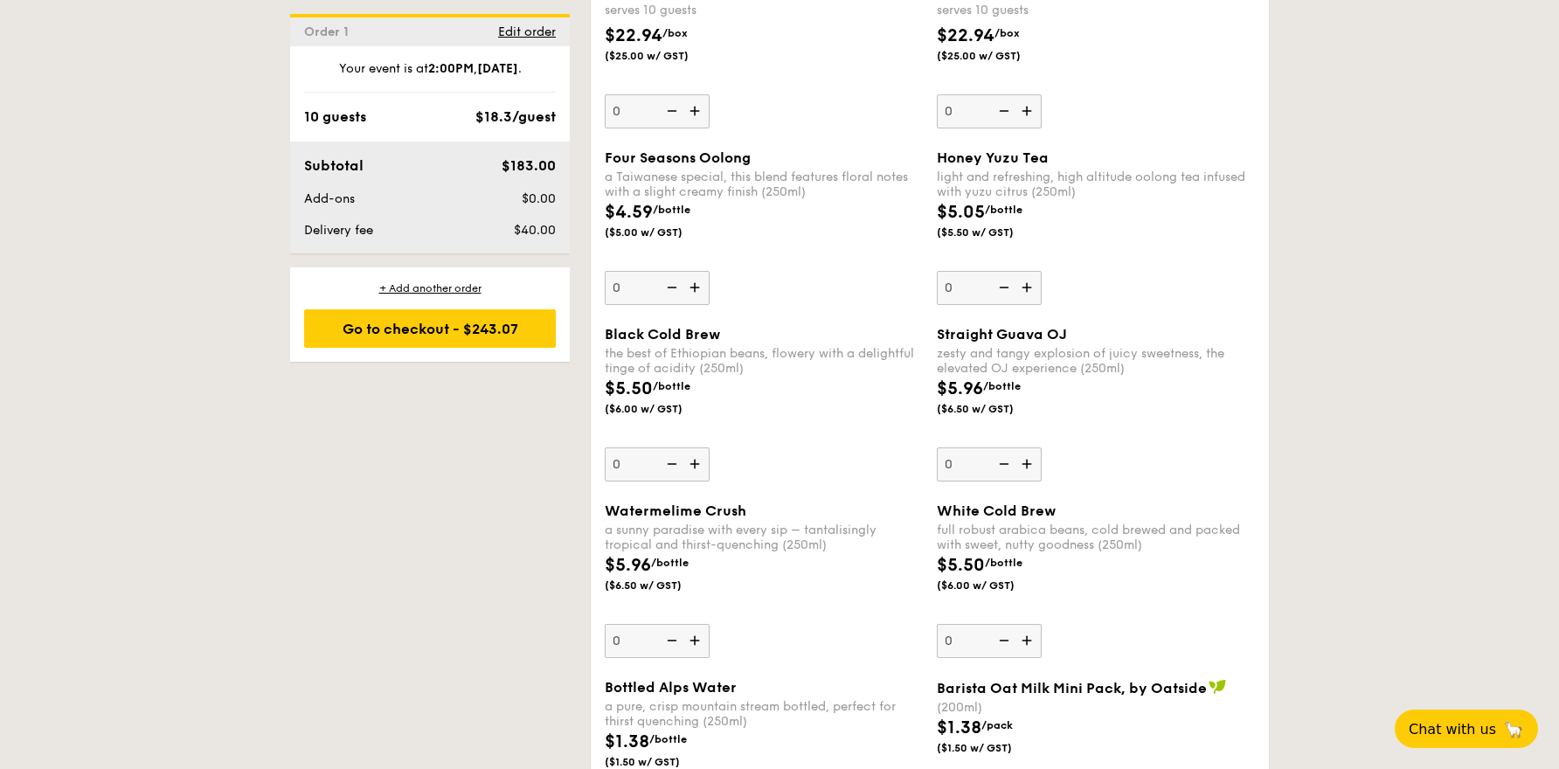
click at [1031, 273] on img at bounding box center [1028, 287] width 26 height 33
click at [1031, 273] on input "0" at bounding box center [989, 288] width 105 height 34
type input "1"
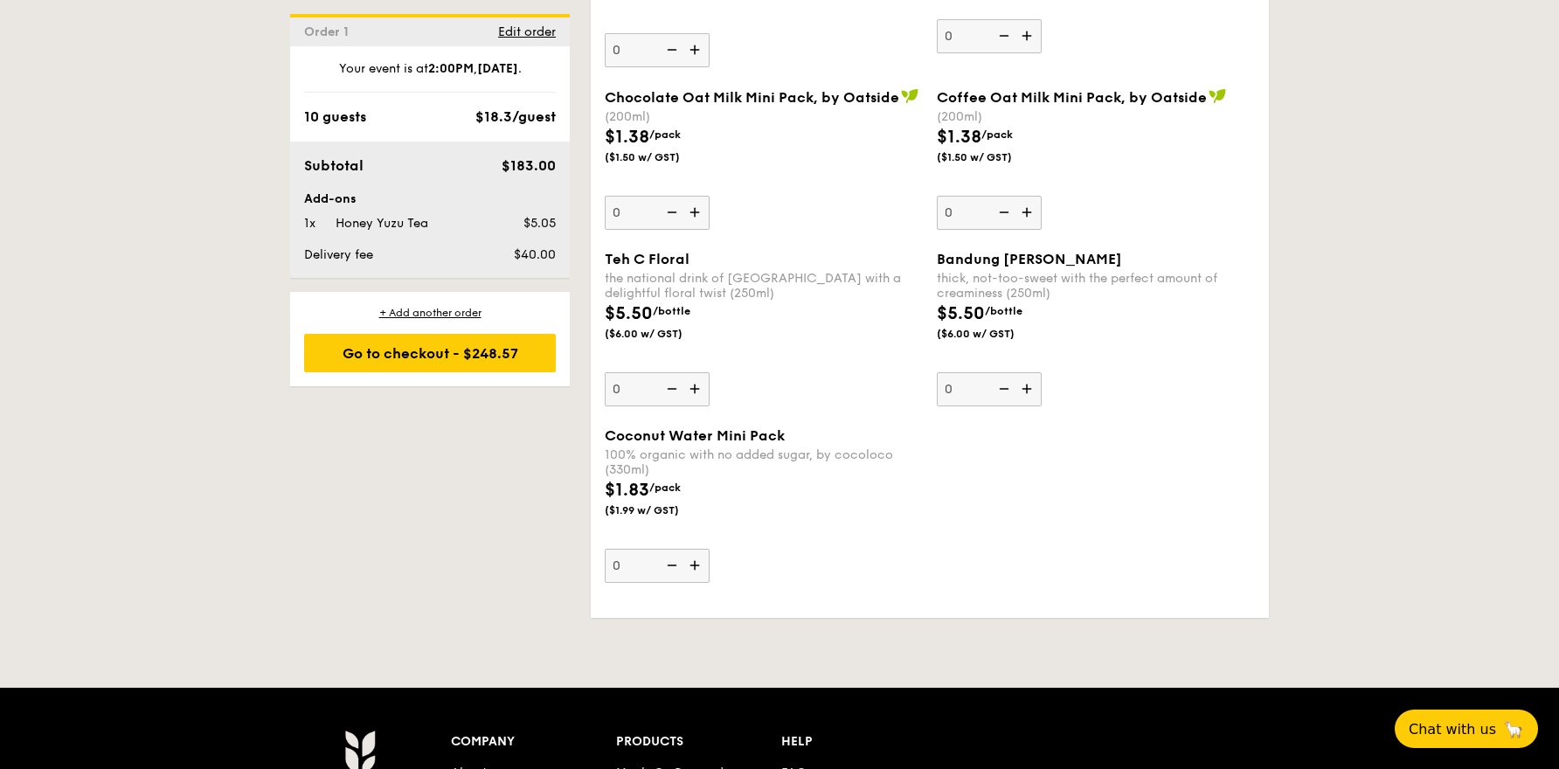
scroll to position [3607, 0]
